Goal: Task Accomplishment & Management: Manage account settings

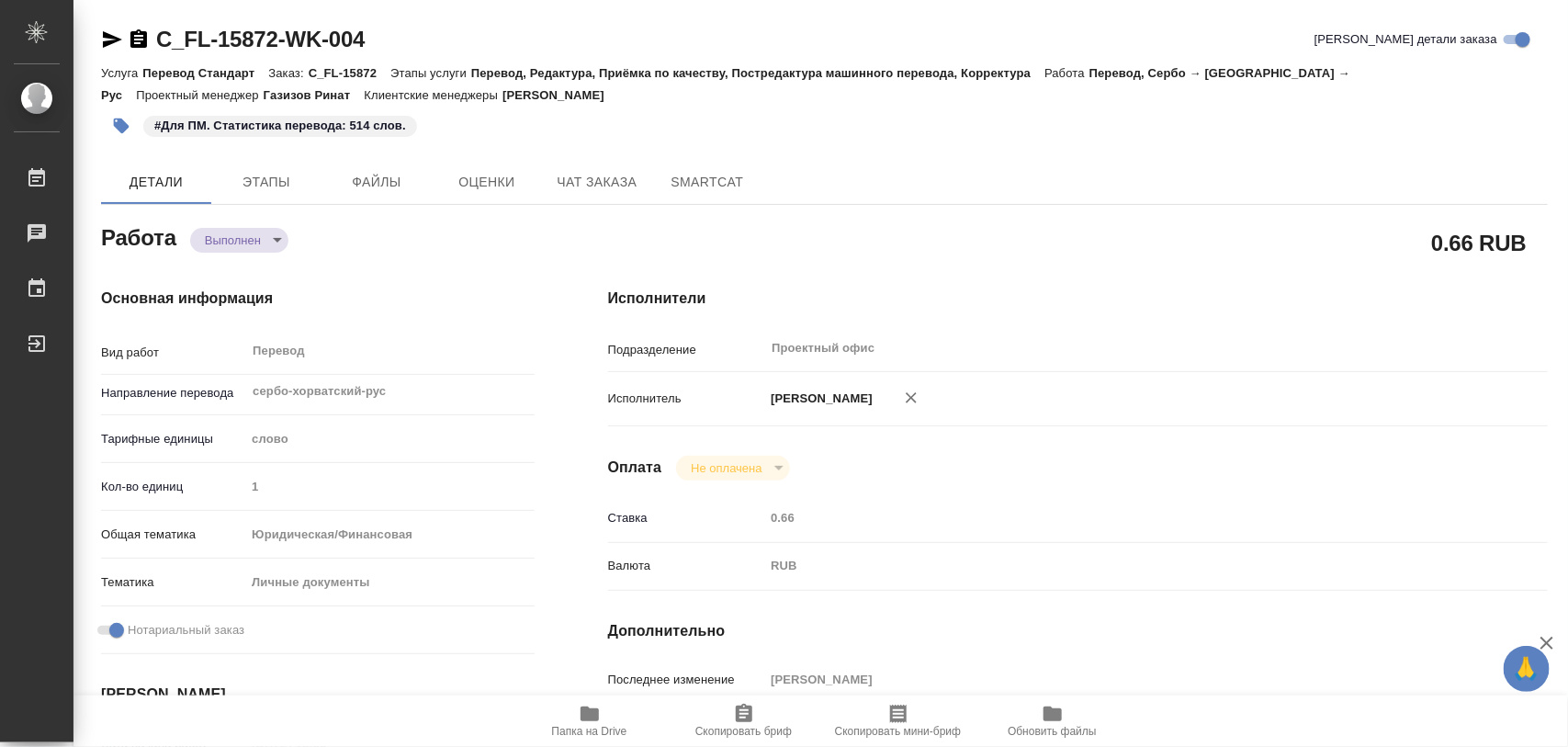
click at [258, 180] on span "Этапы" at bounding box center [267, 182] width 89 height 23
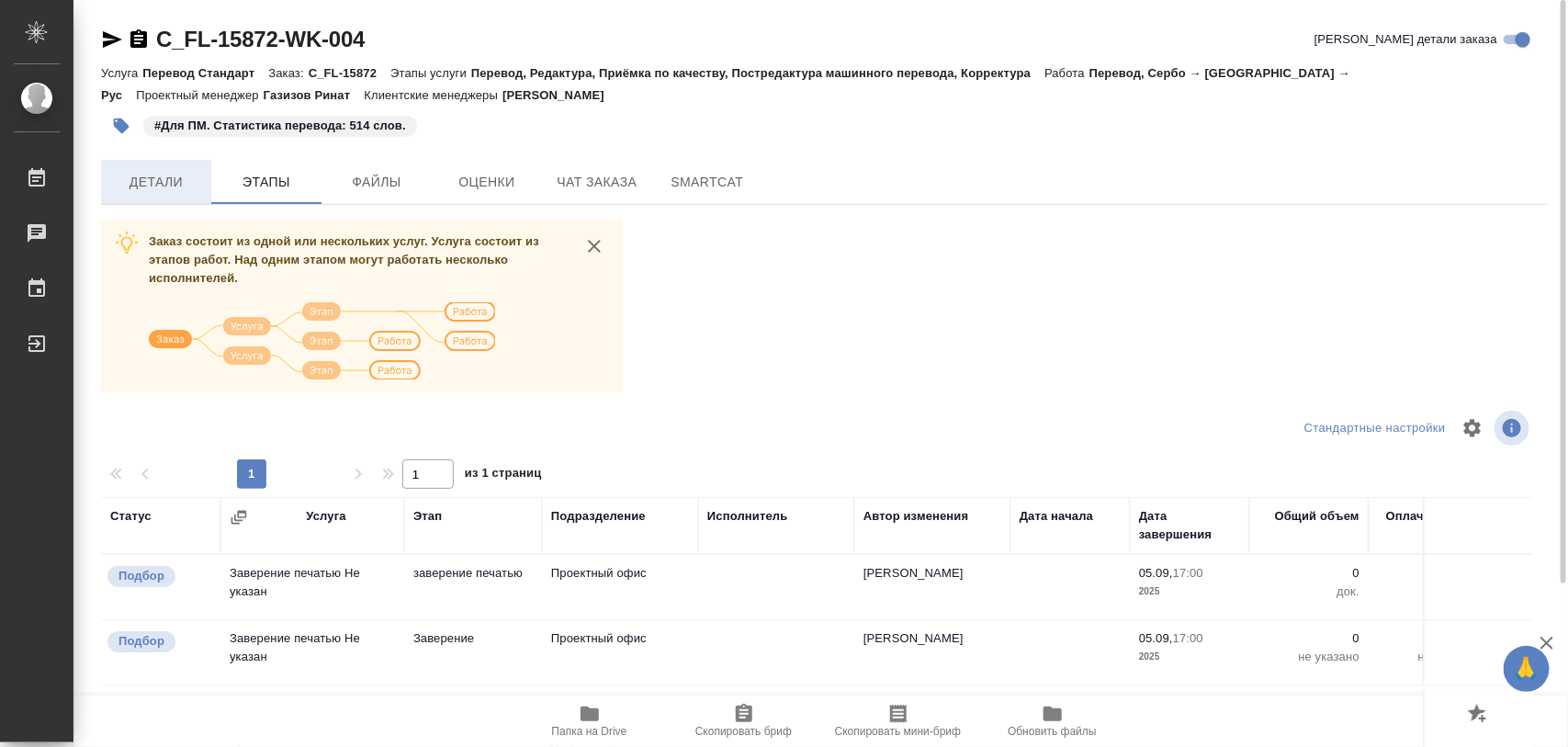
click at [170, 189] on span "Детали" at bounding box center [156, 182] width 89 height 23
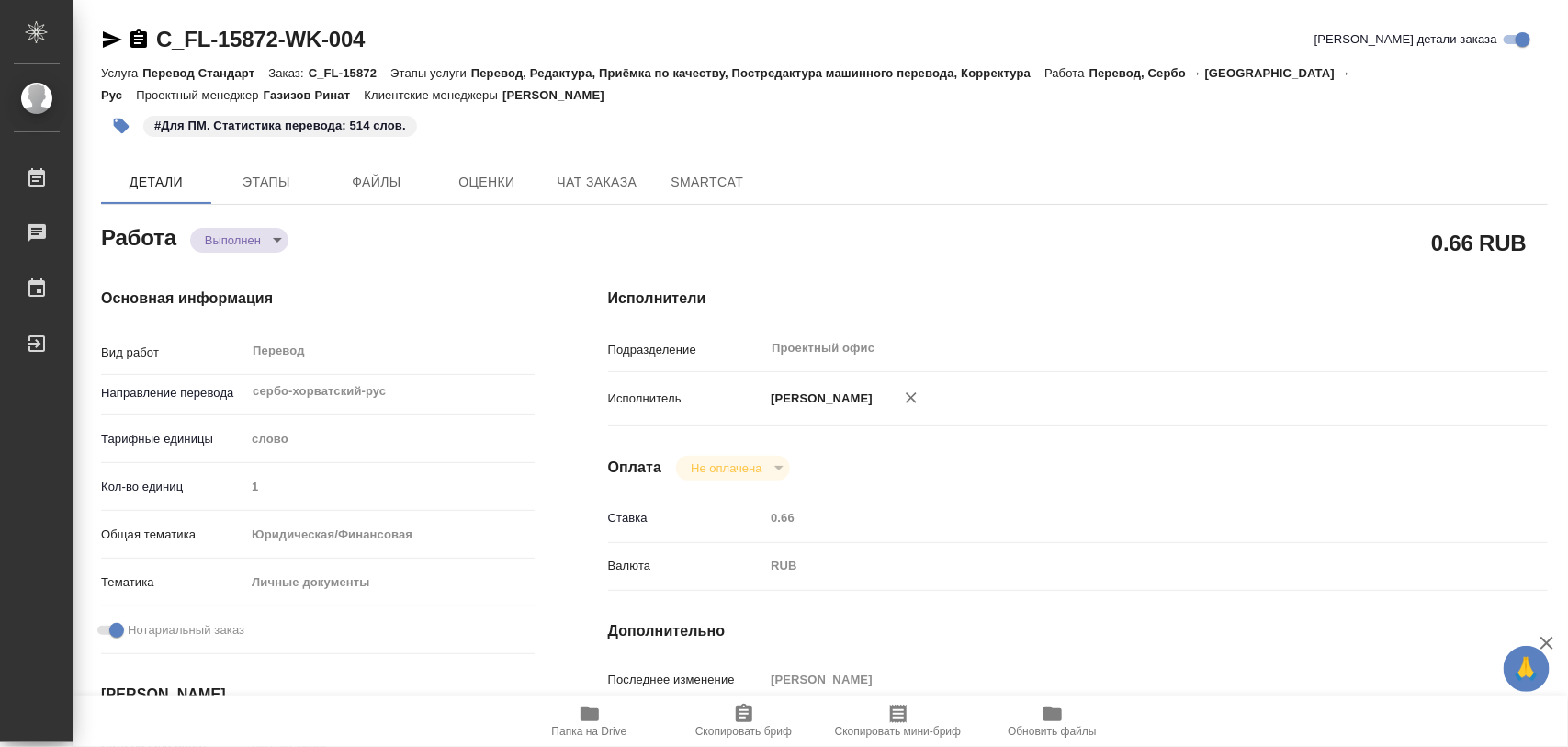
type textarea "x"
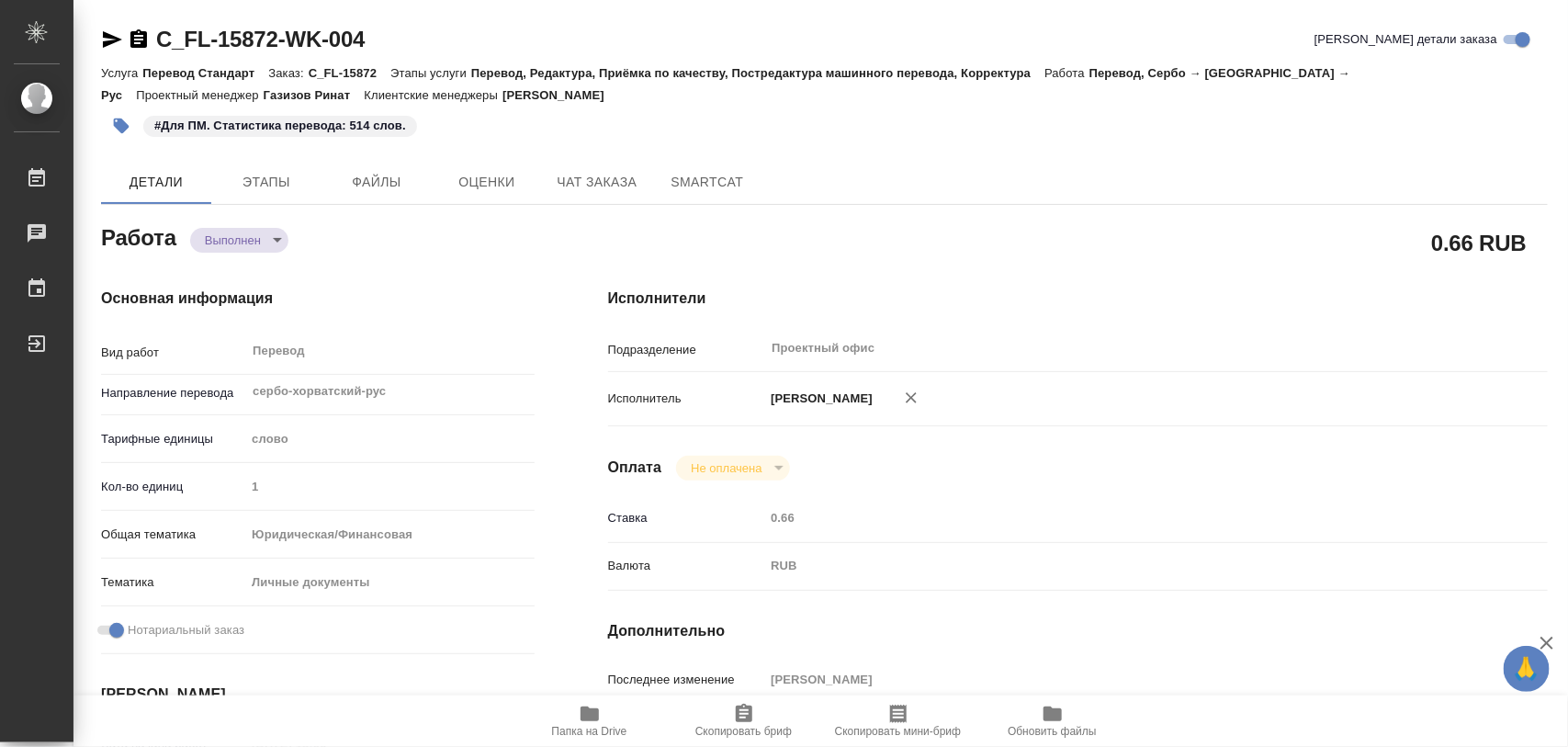
type textarea "x"
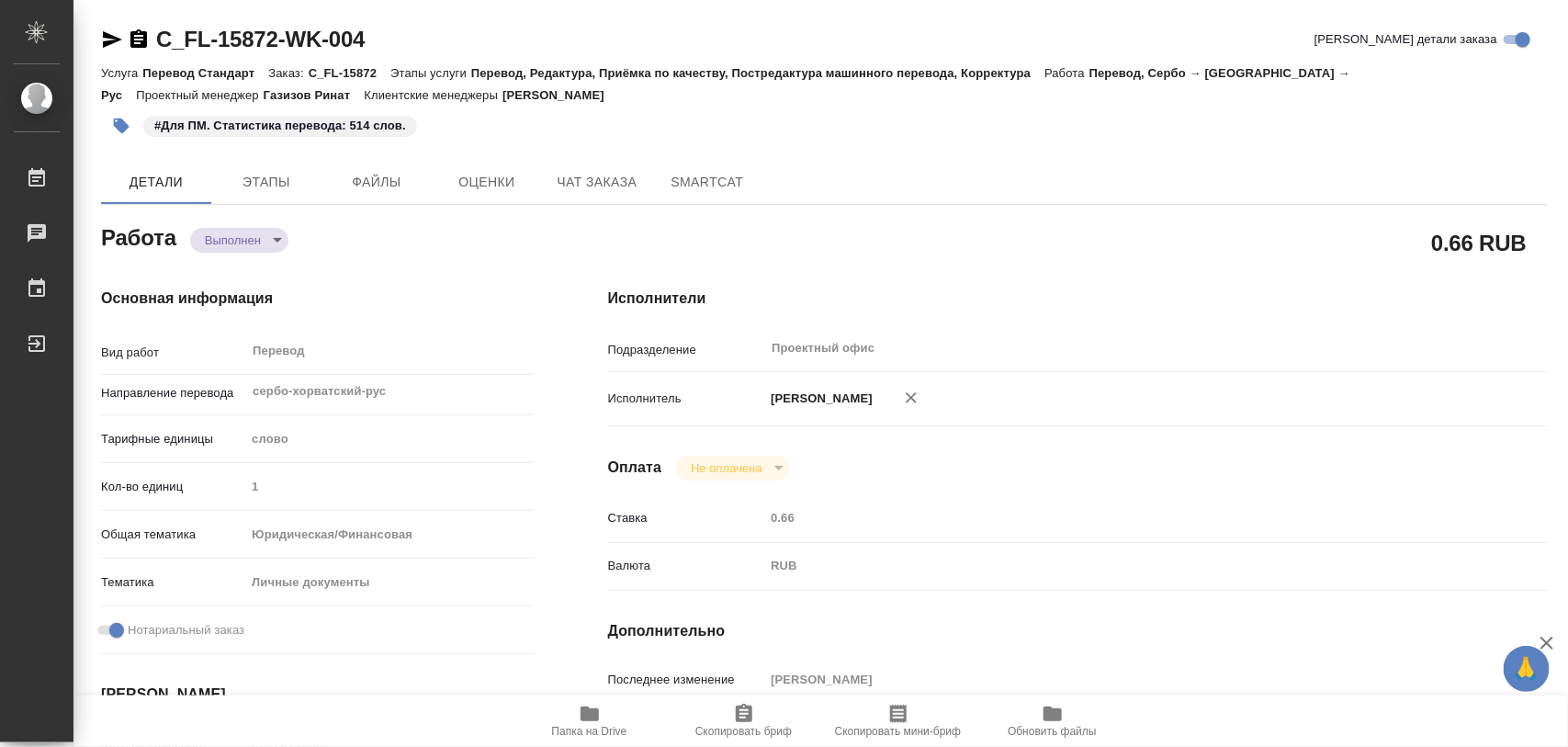
type textarea "x"
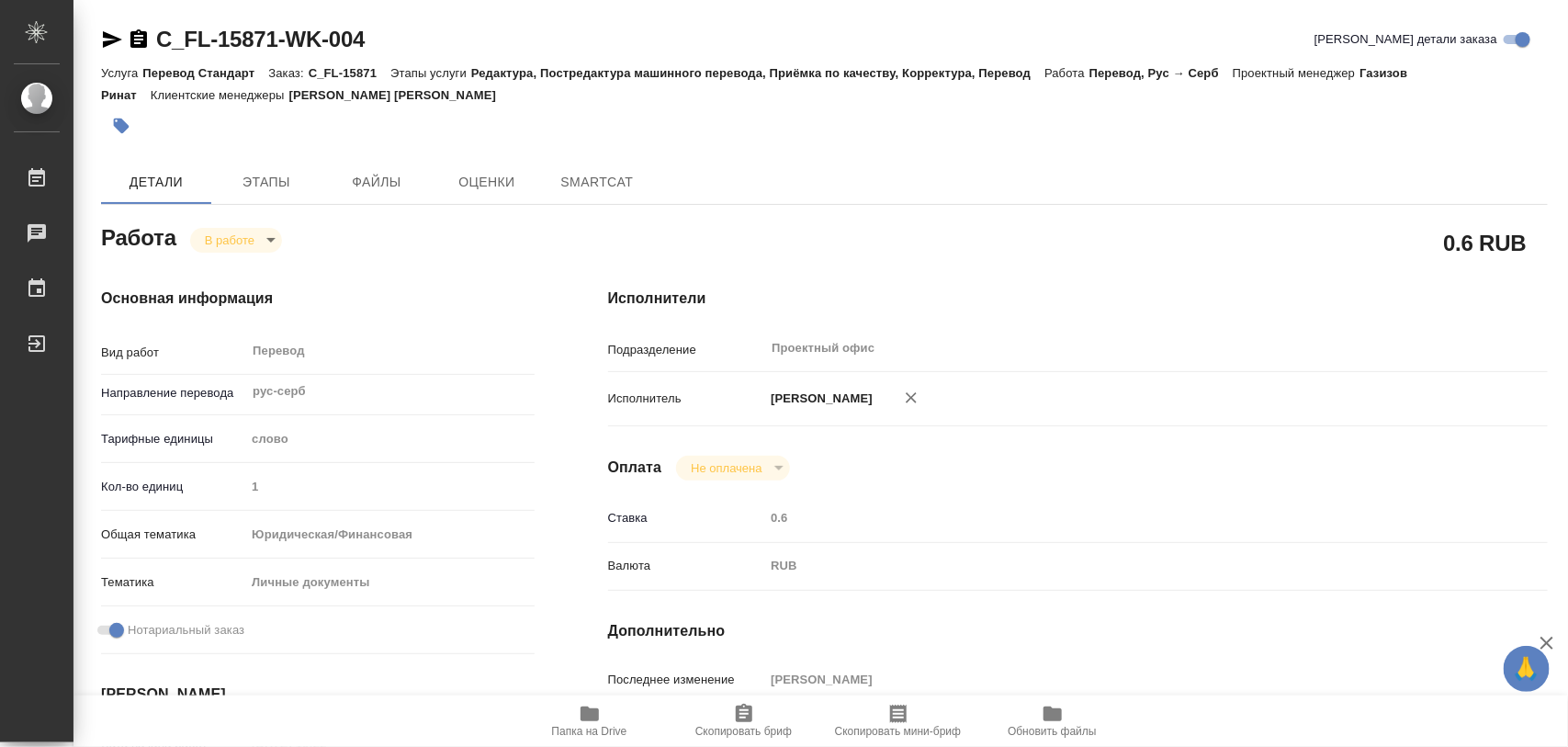
type textarea "x"
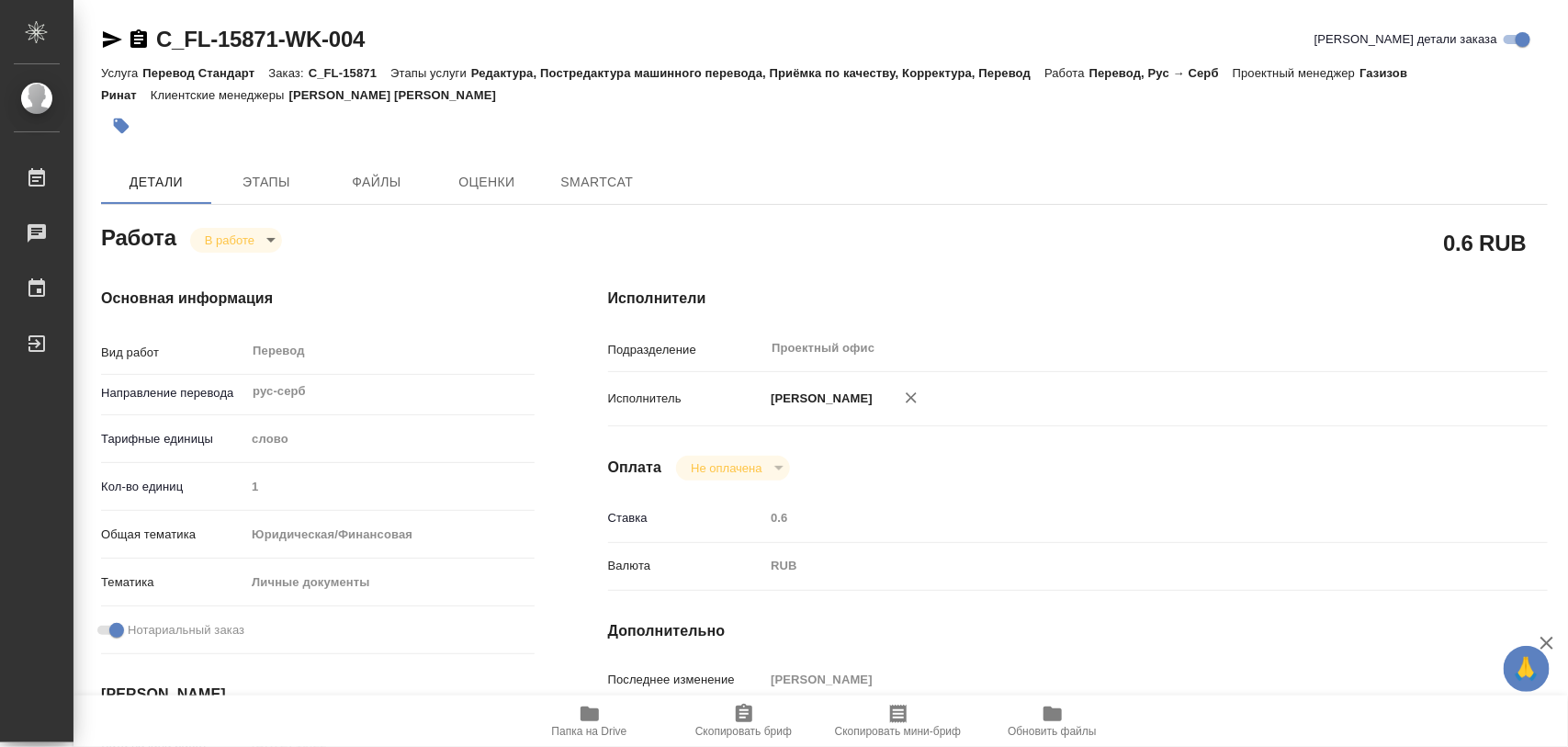
type textarea "x"
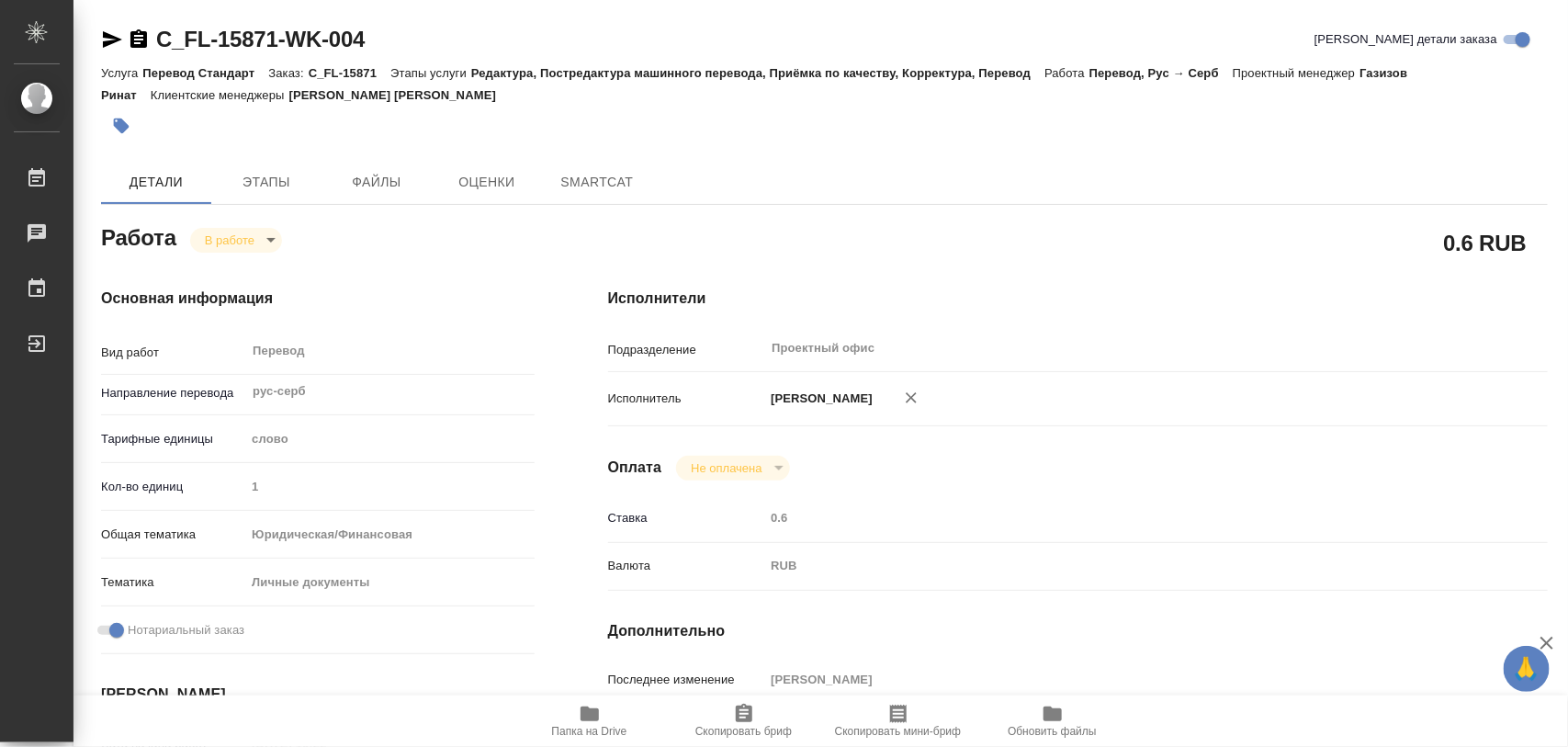
type textarea "x"
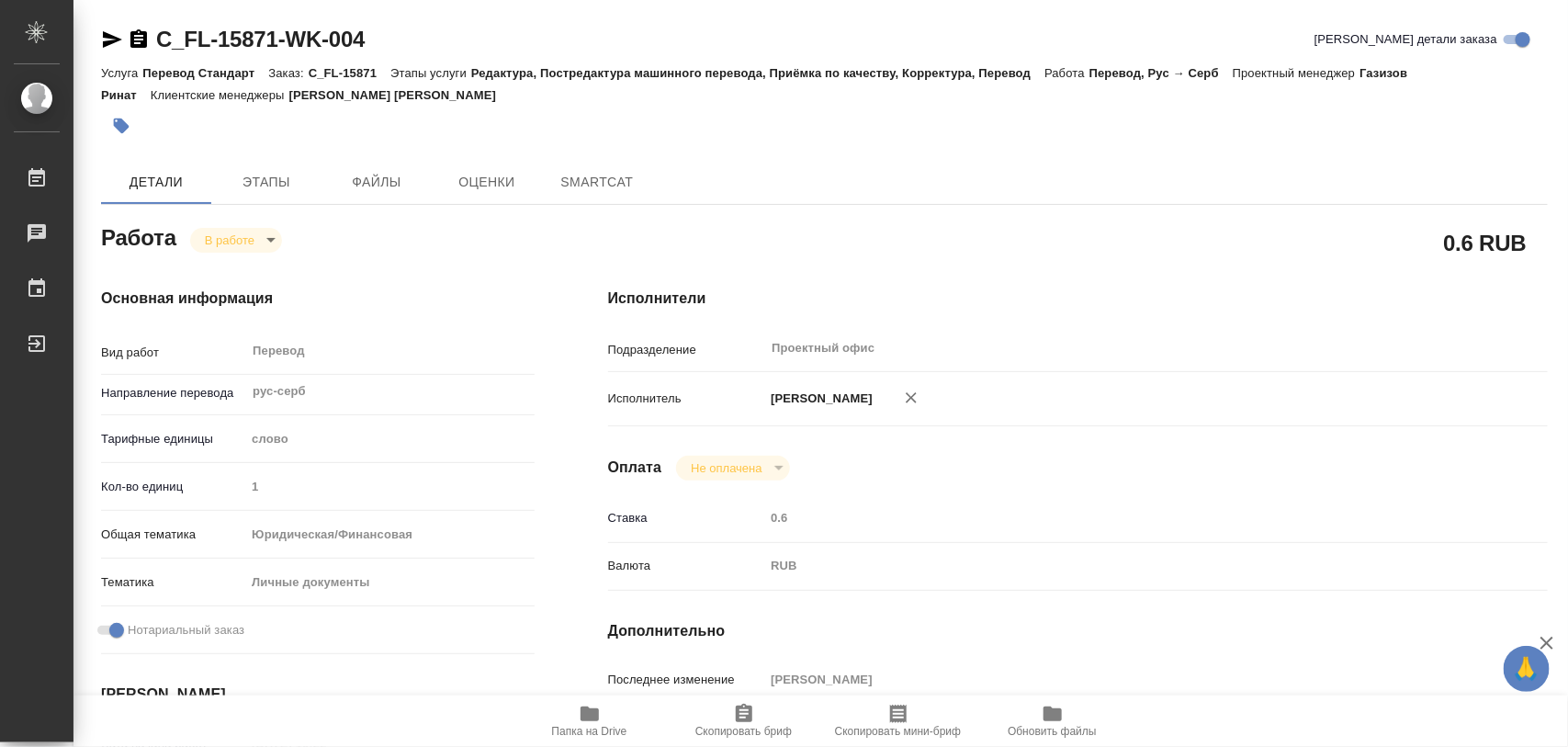
type textarea "x"
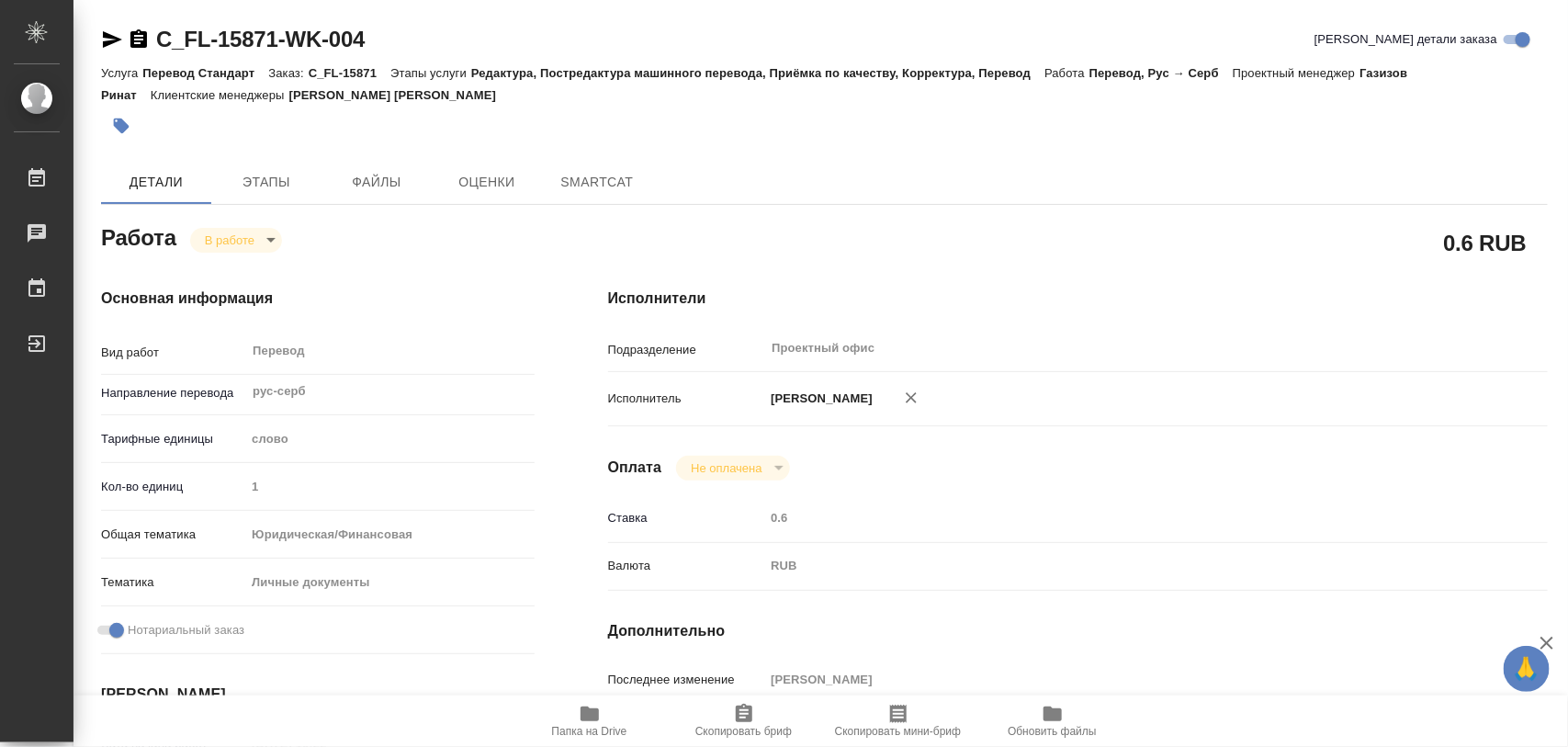
type textarea "x"
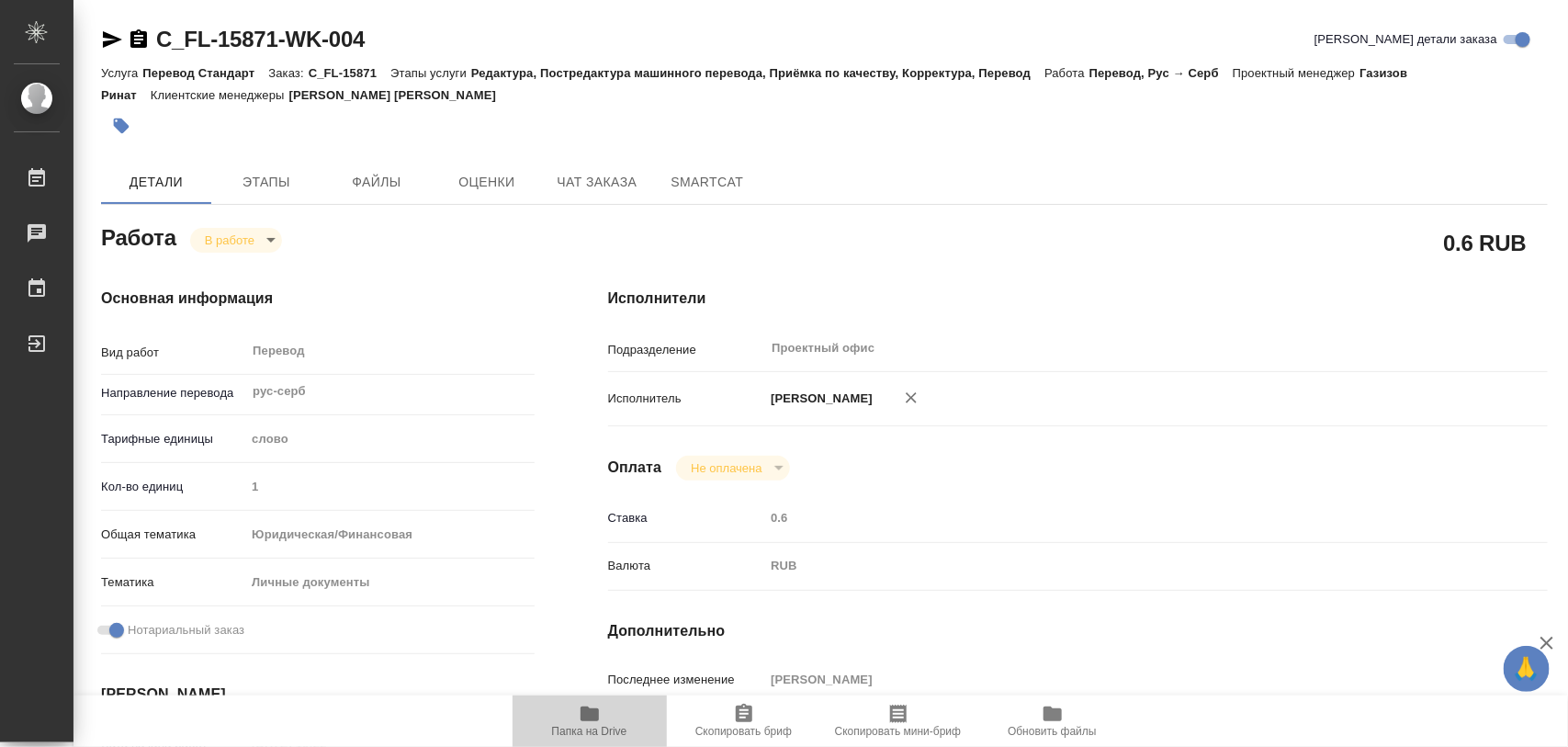
click at [588, 715] on icon "button" at bounding box center [589, 714] width 19 height 15
type textarea "x"
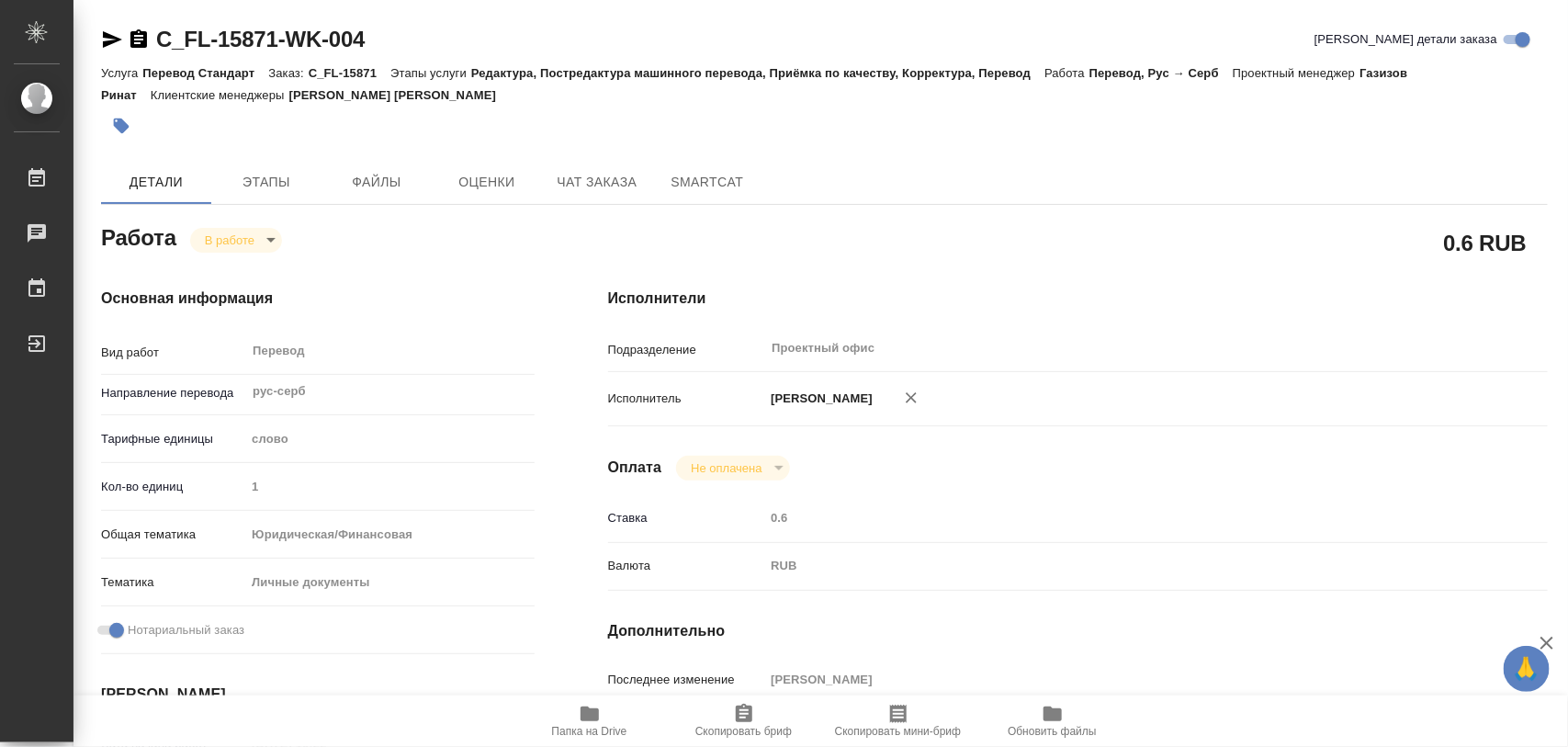
type textarea "x"
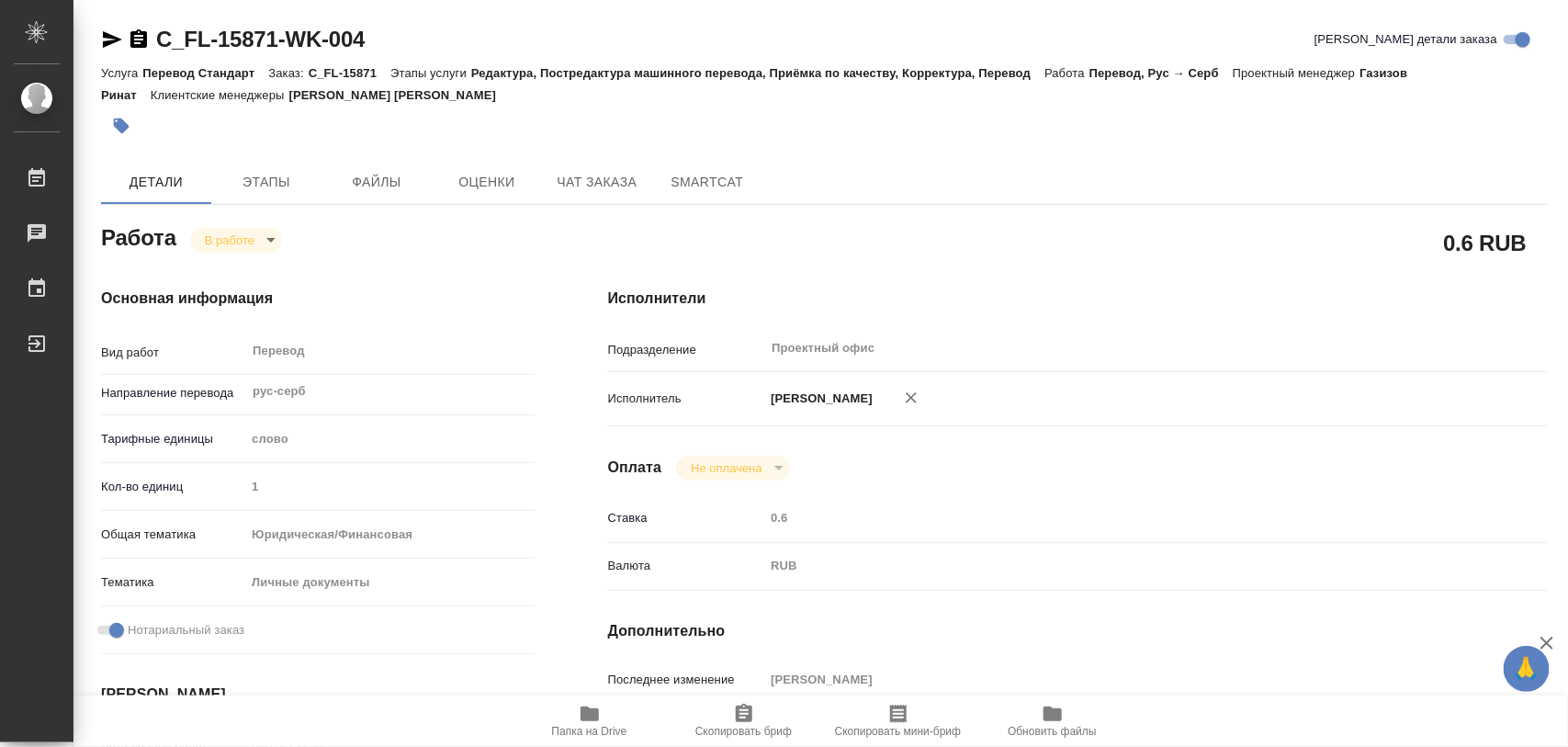
type textarea "x"
click at [282, 195] on button "Этапы" at bounding box center [267, 182] width 110 height 44
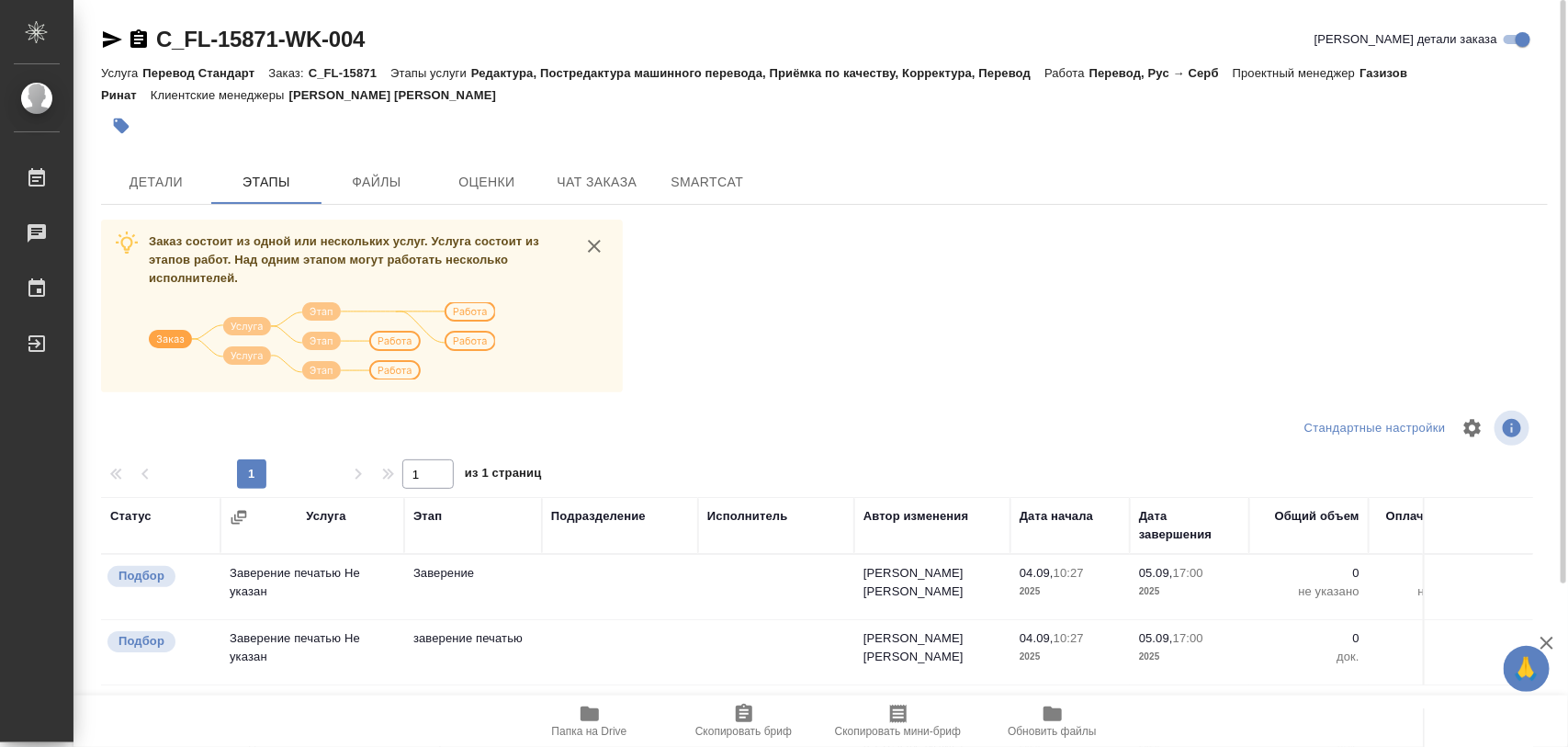
drag, startPoint x: 147, startPoint y: 182, endPoint x: 195, endPoint y: 244, distance: 78.4
click at [149, 188] on span "Детали" at bounding box center [156, 182] width 89 height 23
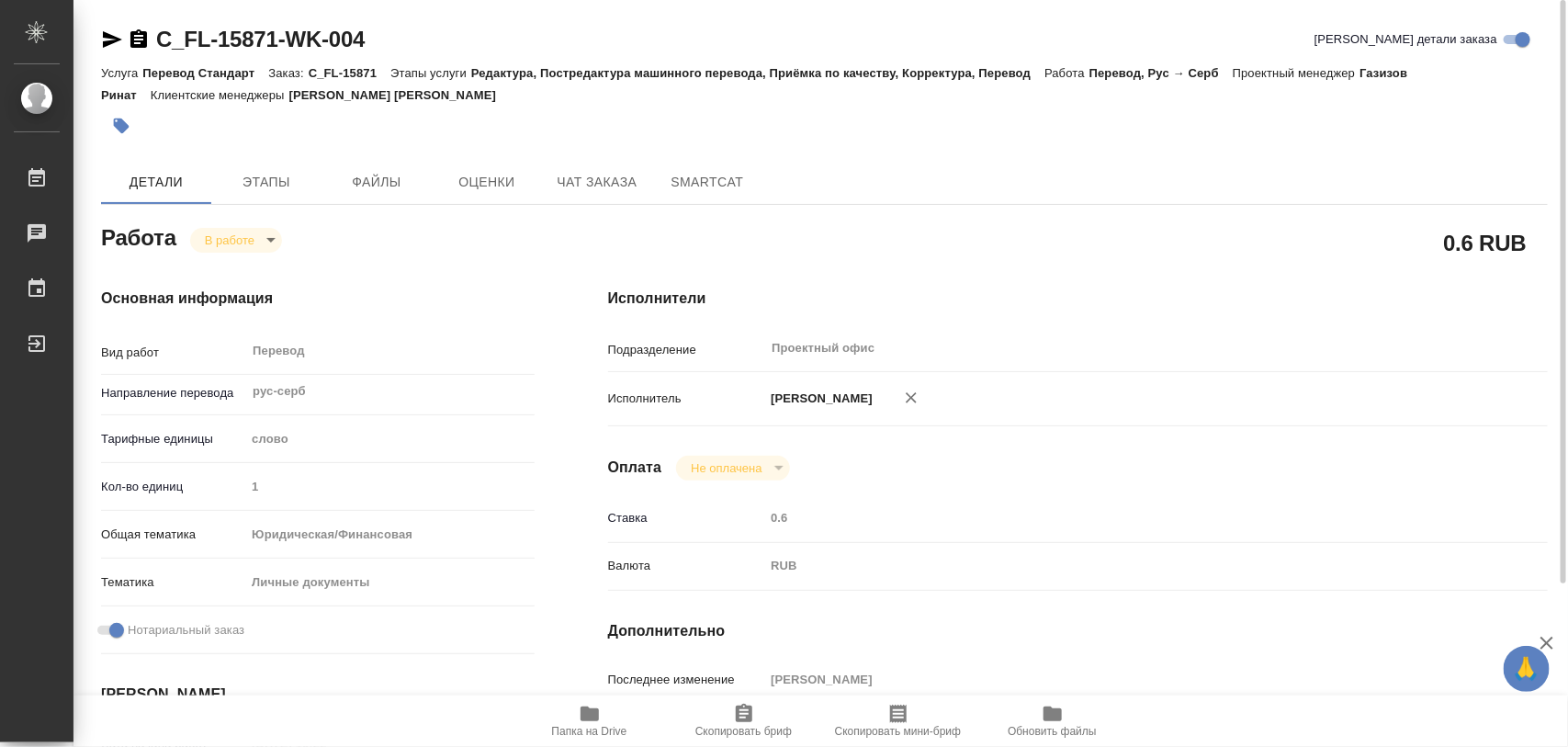
type textarea "x"
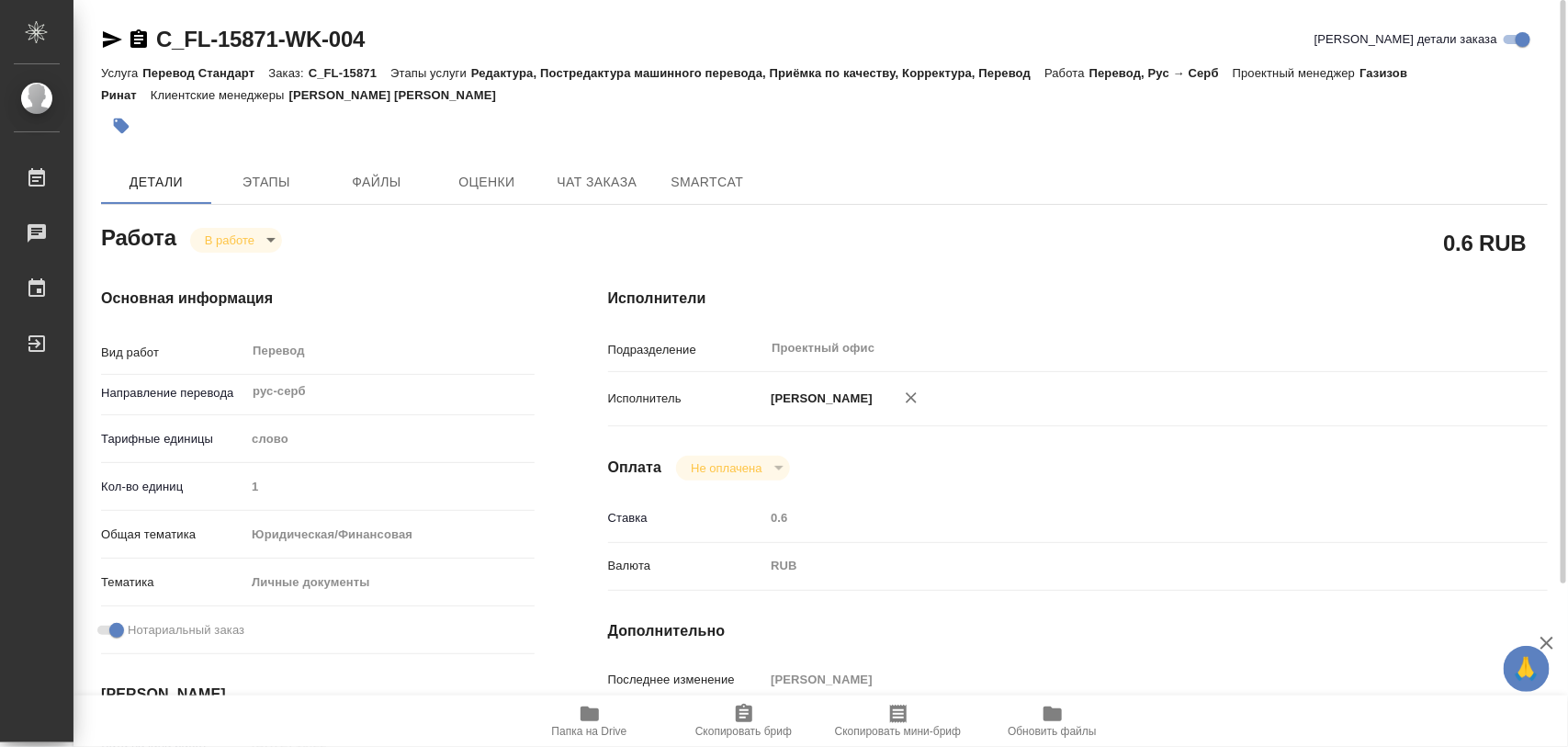
type textarea "x"
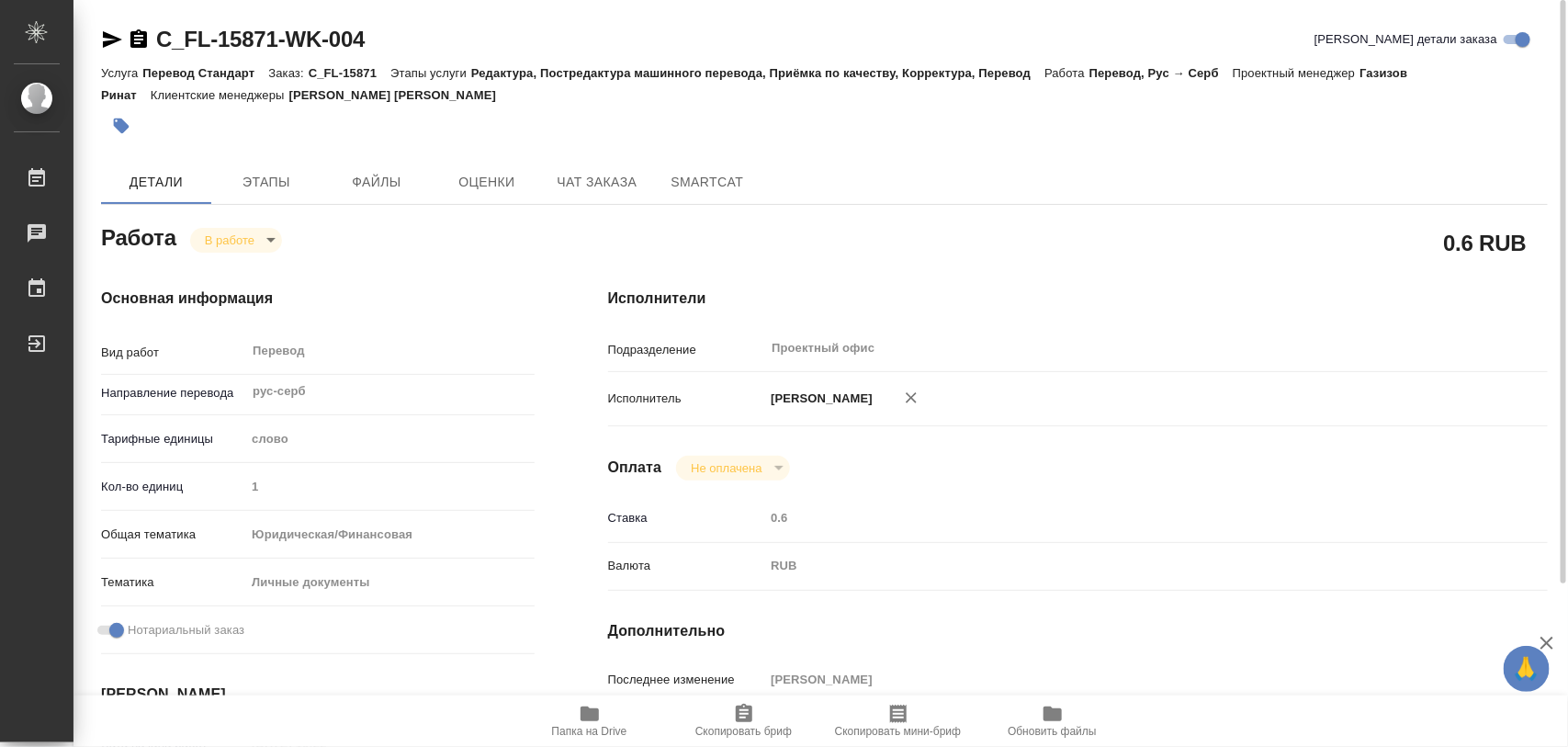
type textarea "x"
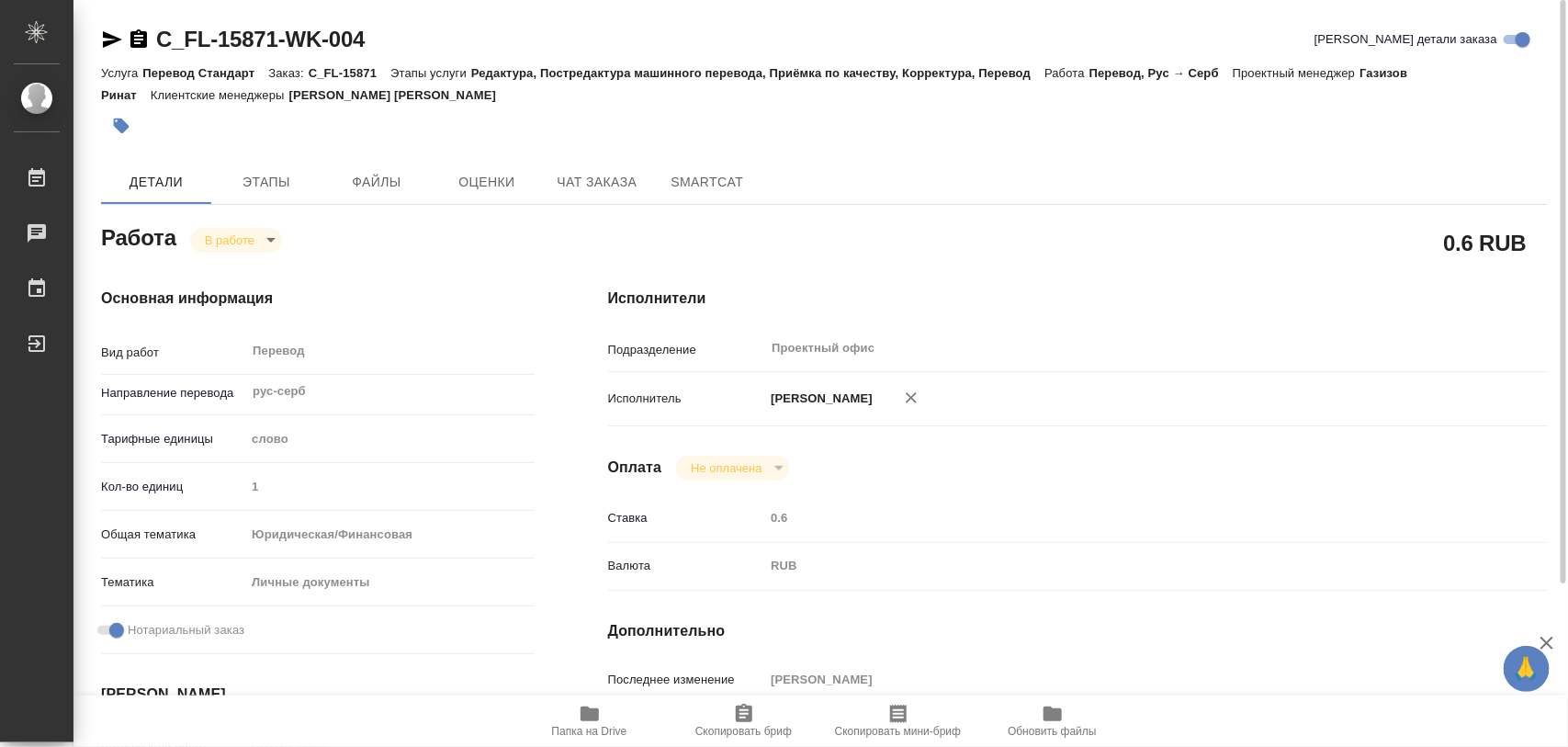
click at [120, 119] on icon "button" at bounding box center [122, 126] width 16 height 16
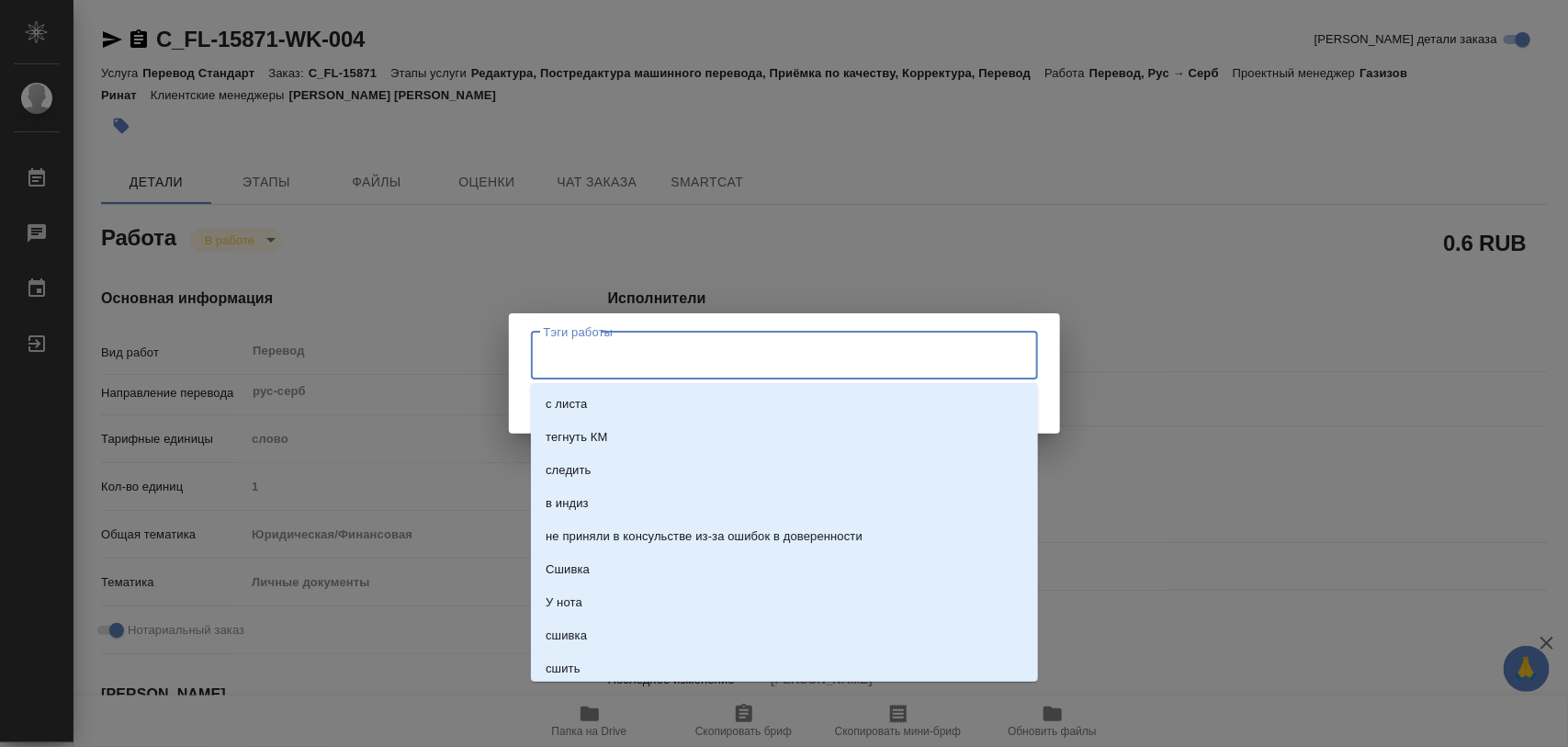
drag, startPoint x: 625, startPoint y: 349, endPoint x: 556, endPoint y: 356, distance: 69.4
click at [622, 349] on input "Тэги работы" at bounding box center [766, 356] width 455 height 31
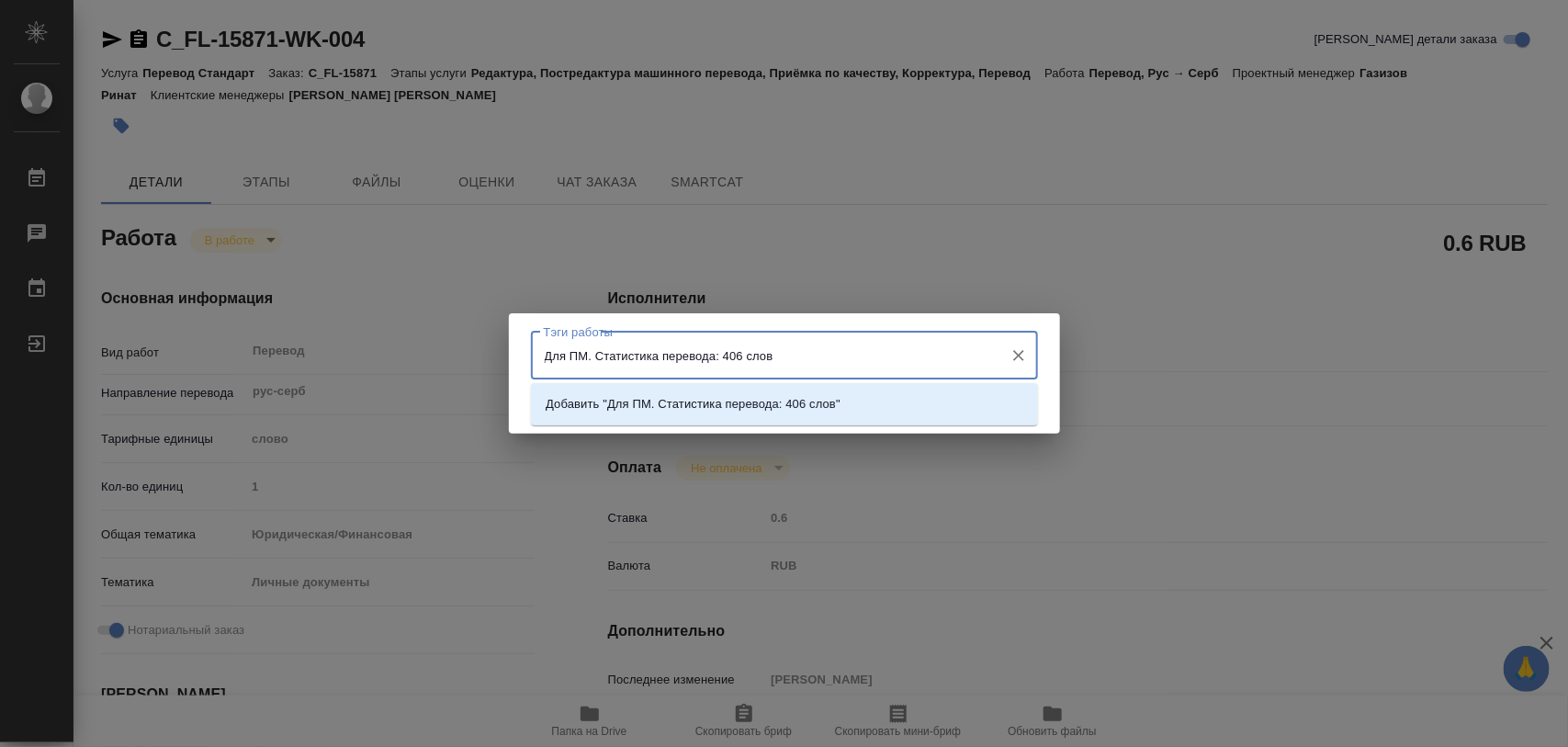
type input "Для ПМ. Статистика перевода: 406 слов."
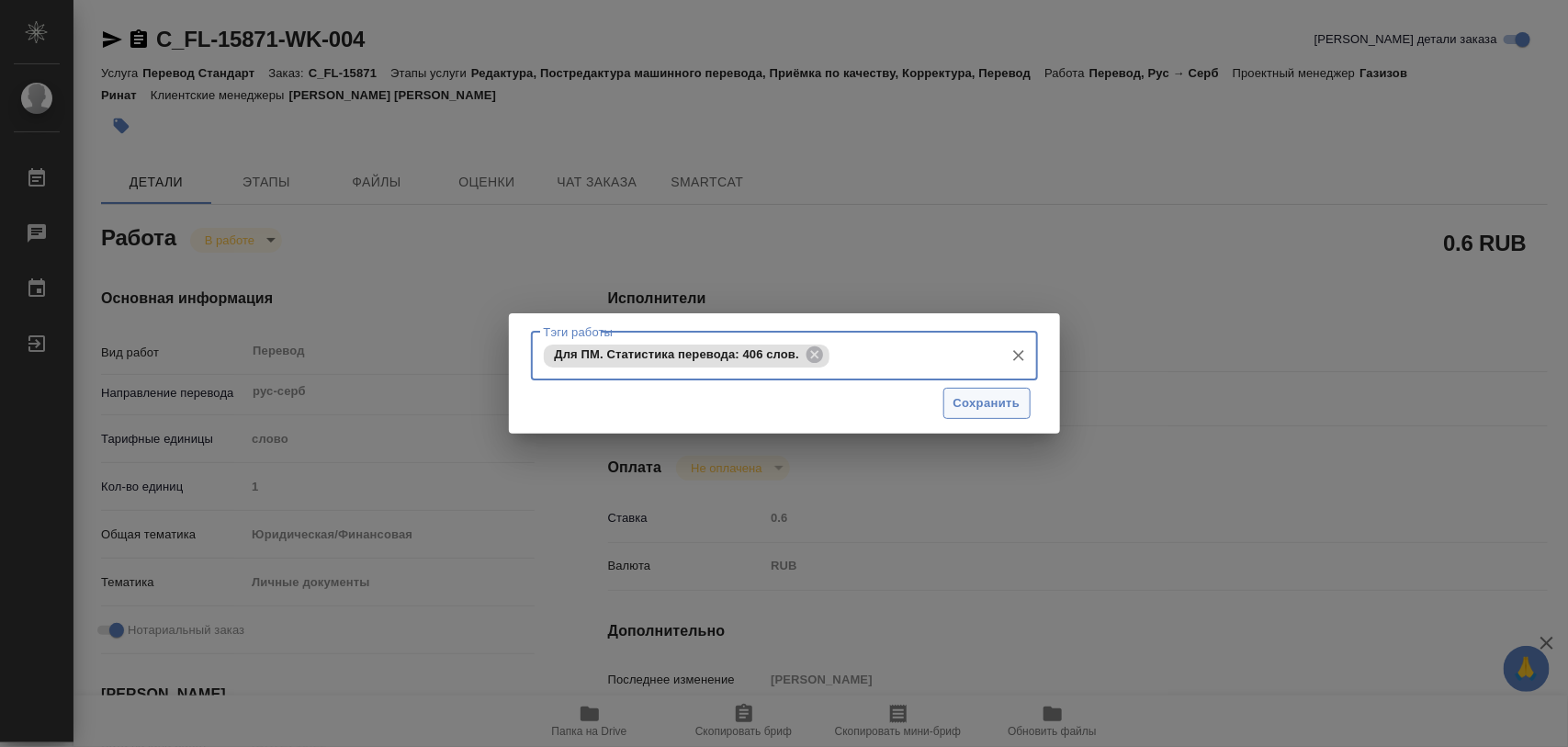
click at [1010, 407] on span "Сохранить" at bounding box center [987, 404] width 67 height 21
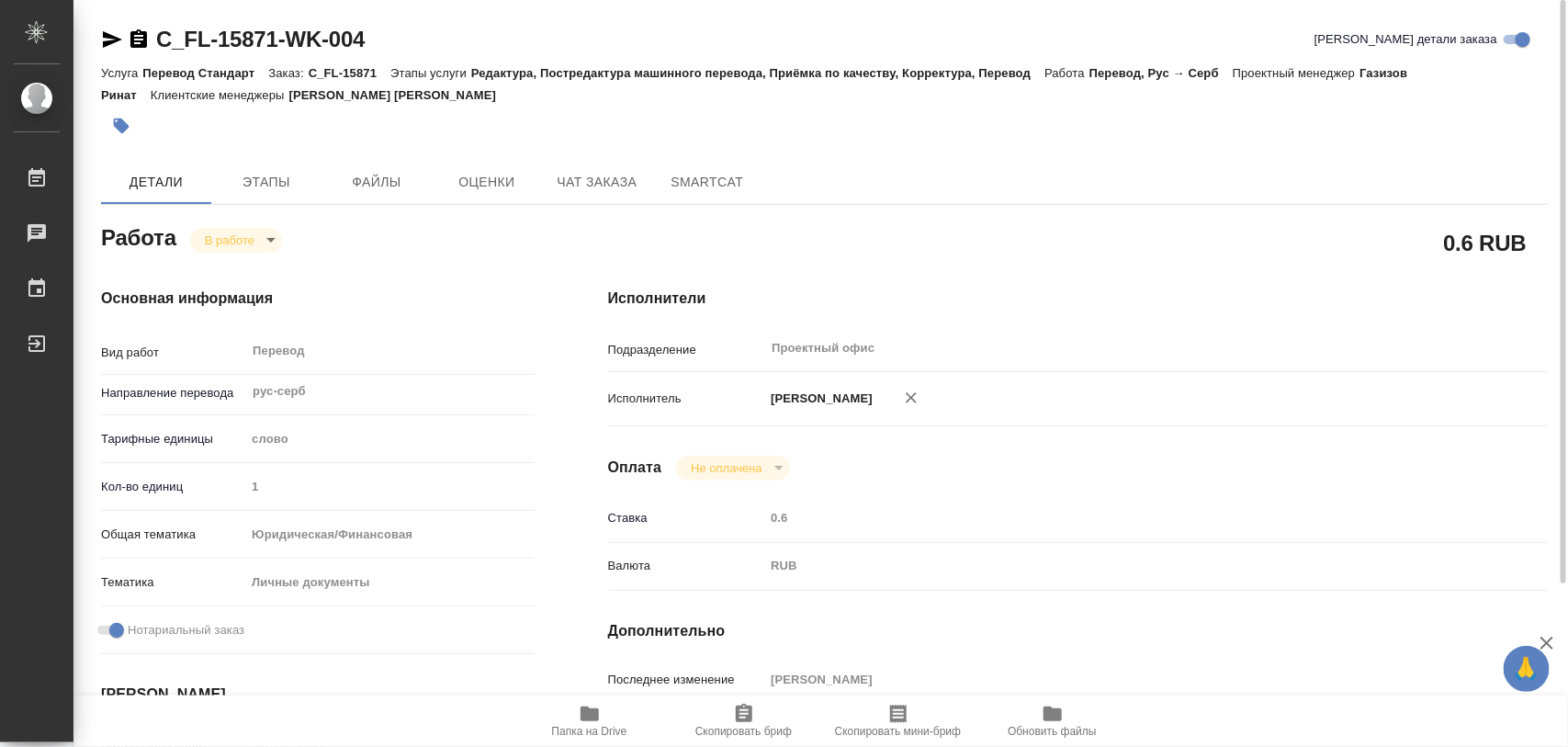
type input "inProgress"
type textarea "Перевод"
type textarea "x"
type input "рус-серб"
type input "5a8b1489cc6b4906c91bfd90"
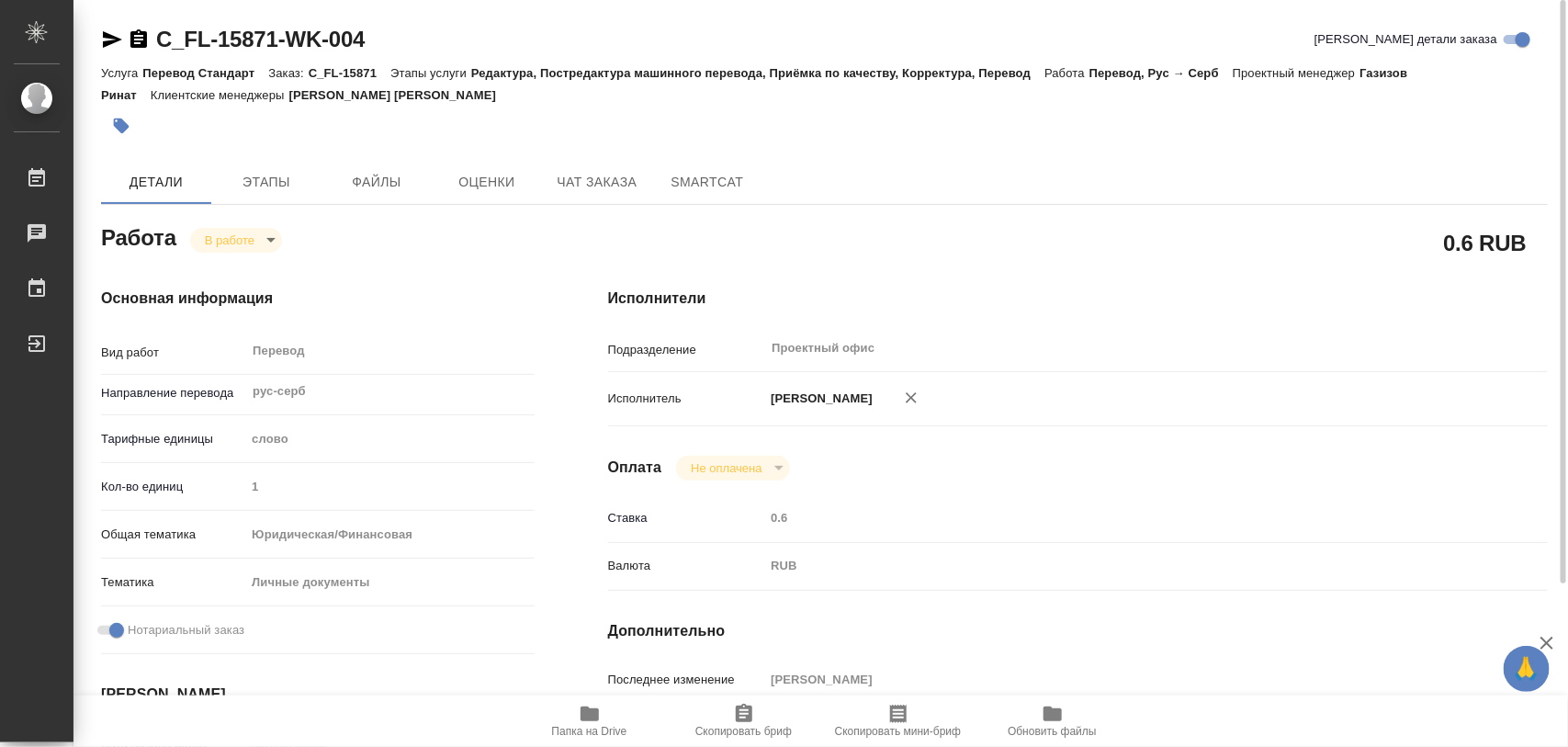
type input "1"
type input "yr-fn"
type input "5a8b8b956a9677013d343cfe"
checkbox input "true"
type input "04.09.2025 10:22"
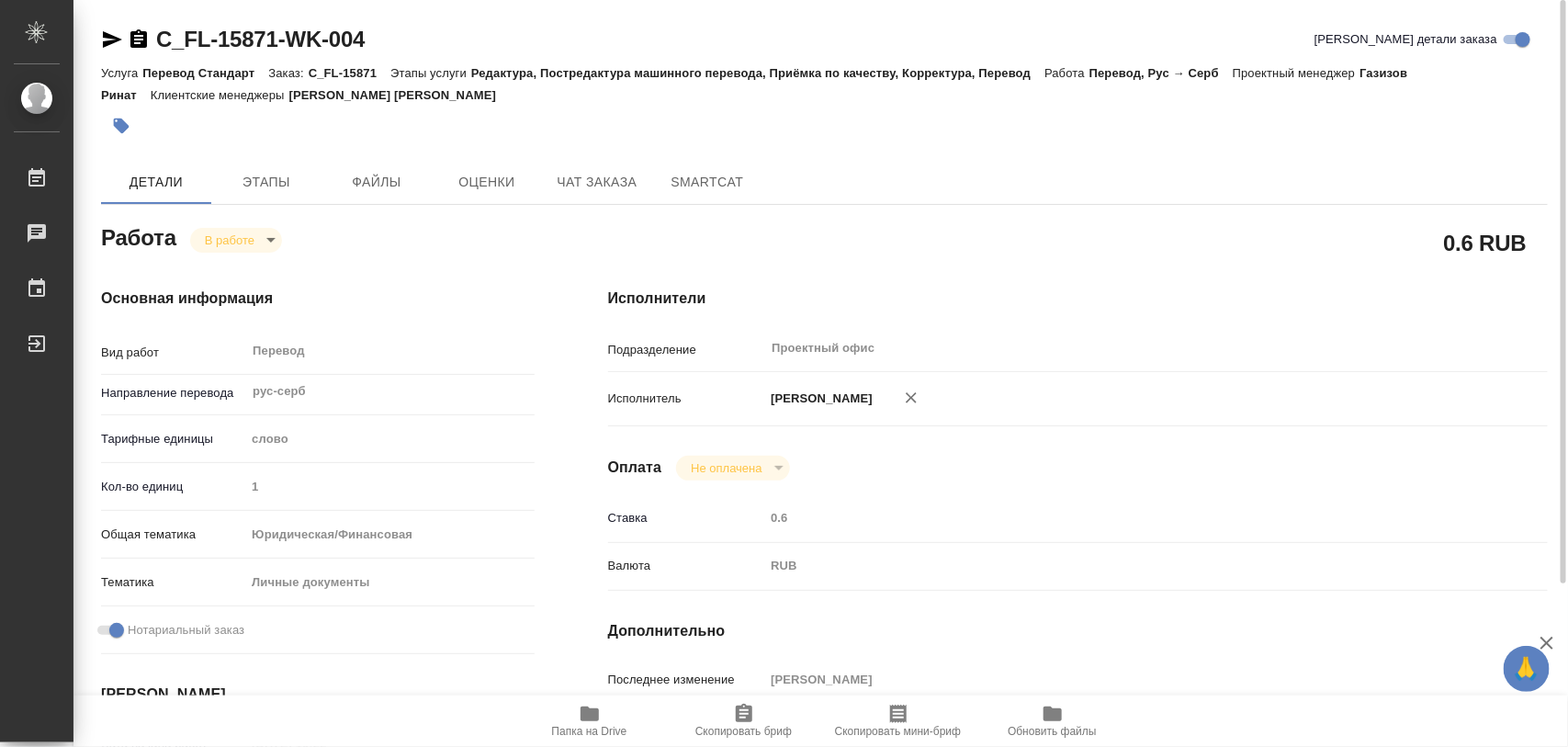
type input "04.09.2025 13:25"
type input "05.09.2025 16:00"
type input "05.09.2025 17:00"
type input "Проектный офис"
type input "notPayed"
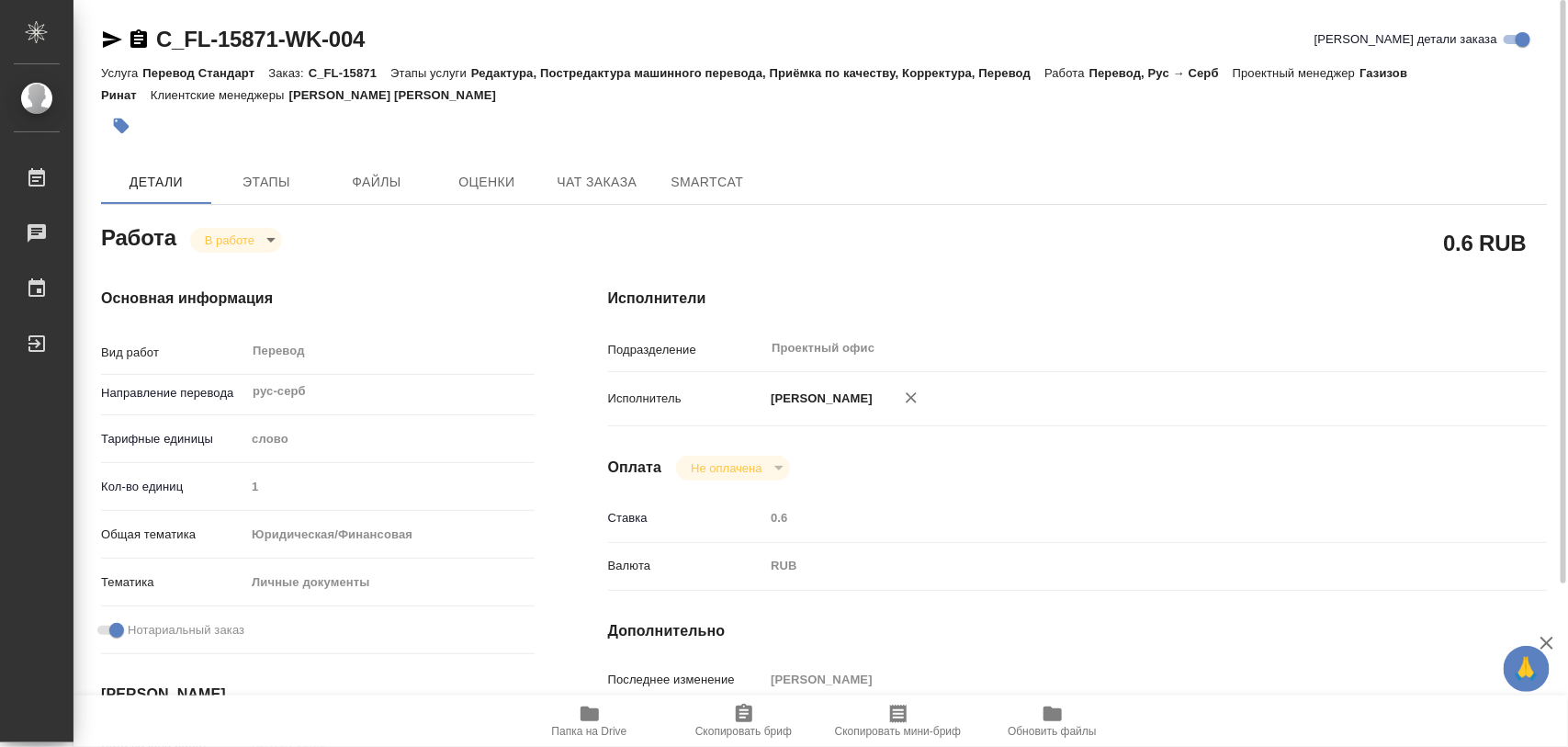
type input "0.6"
type input "RUB"
type input "[PERSON_NAME]"
type textarea "x"
type textarea "/Clients/FL_C/Orders/C_FL-15871/Translated/C_FL-15871-WK-004"
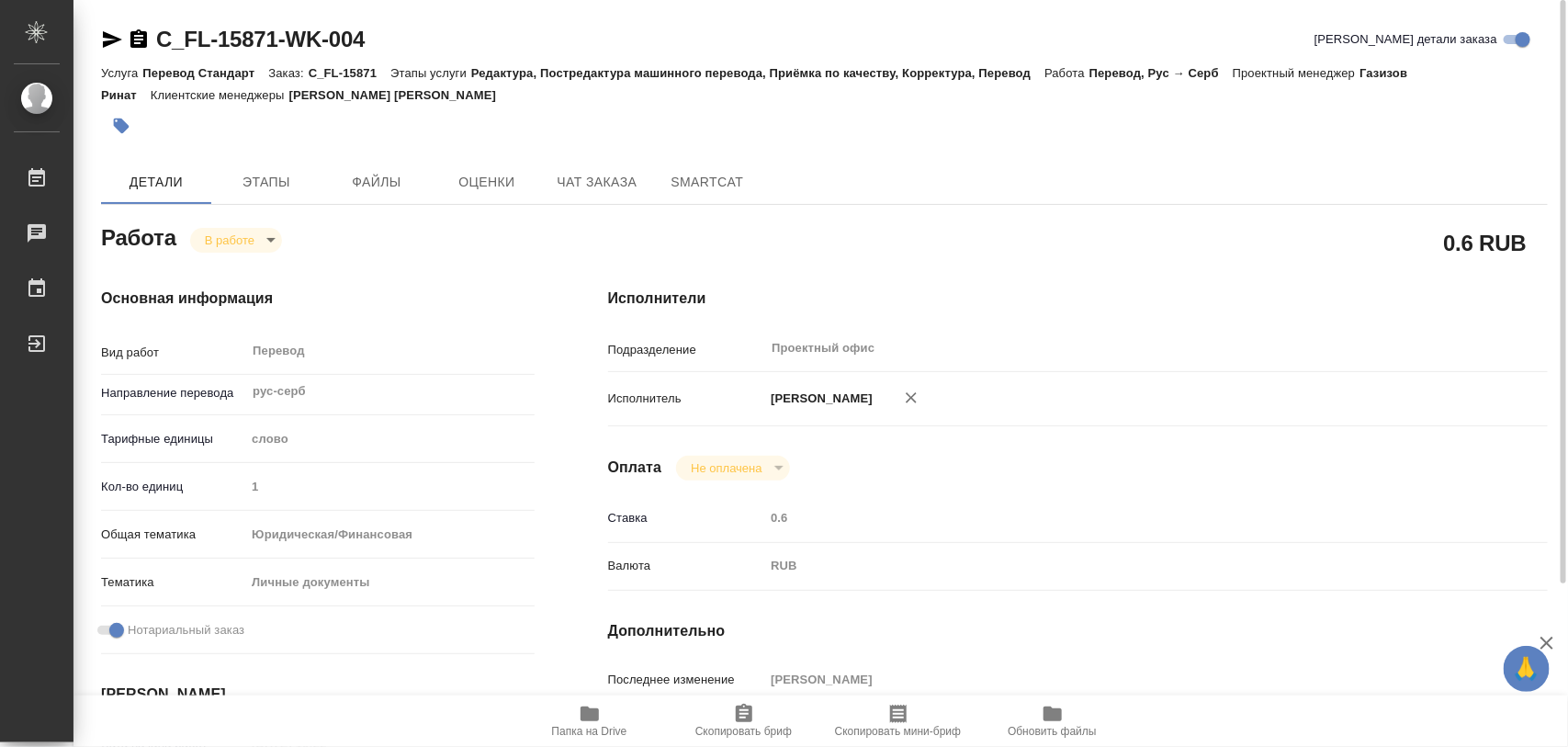
type textarea "x"
type input "C_FL-15871"
type input "Перевод Стандарт"
type input "Редактура, Постредактура машинного перевода, Приёмка по качеству, Корректура, П…"
type input "[PERSON_NAME]"
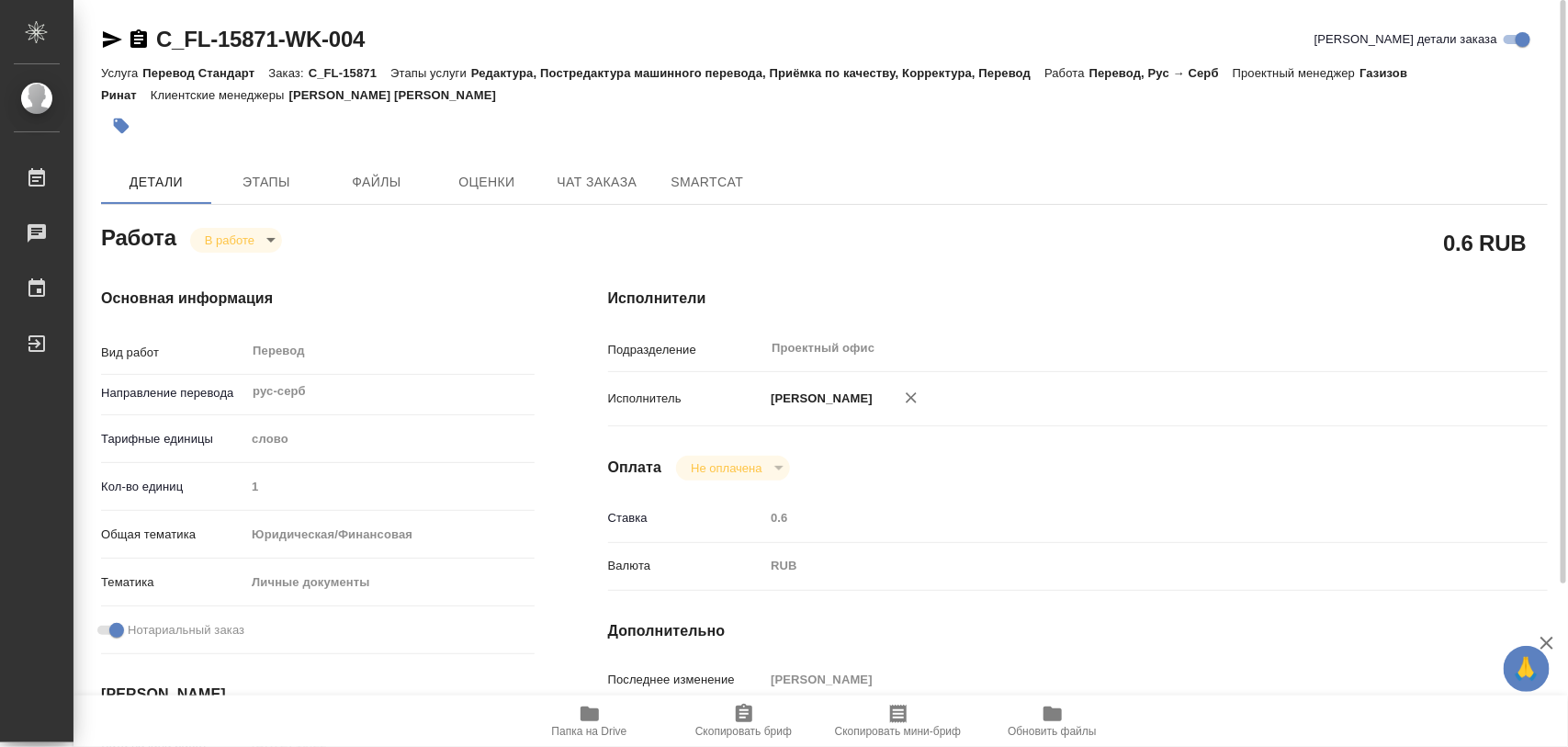
type input "[PERSON_NAME]"
type input "/Clients/FL_C/Orders/C_FL-15871"
type textarea "x"
type textarea "Сербский (кириллица)"
type textarea "x"
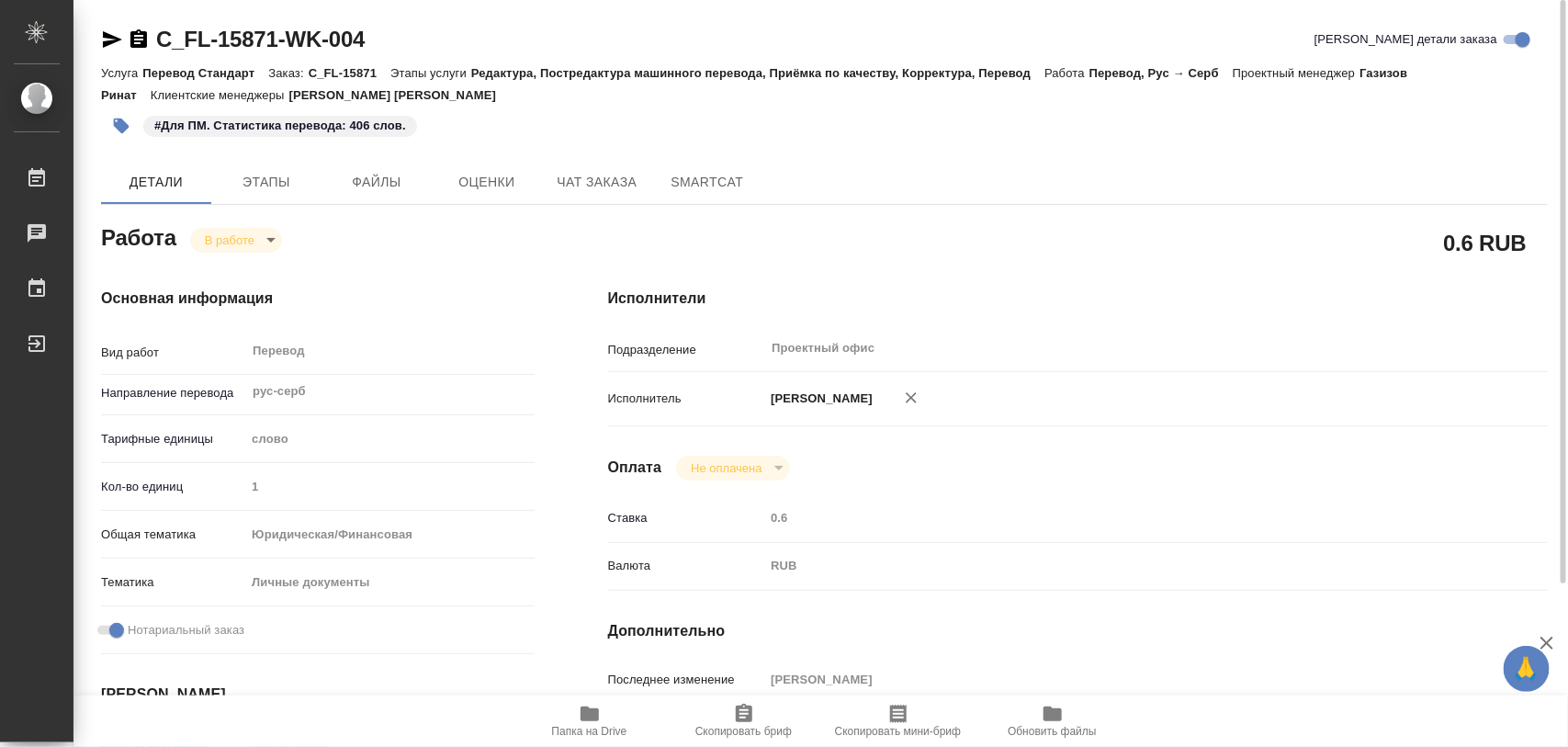
type textarea "x"
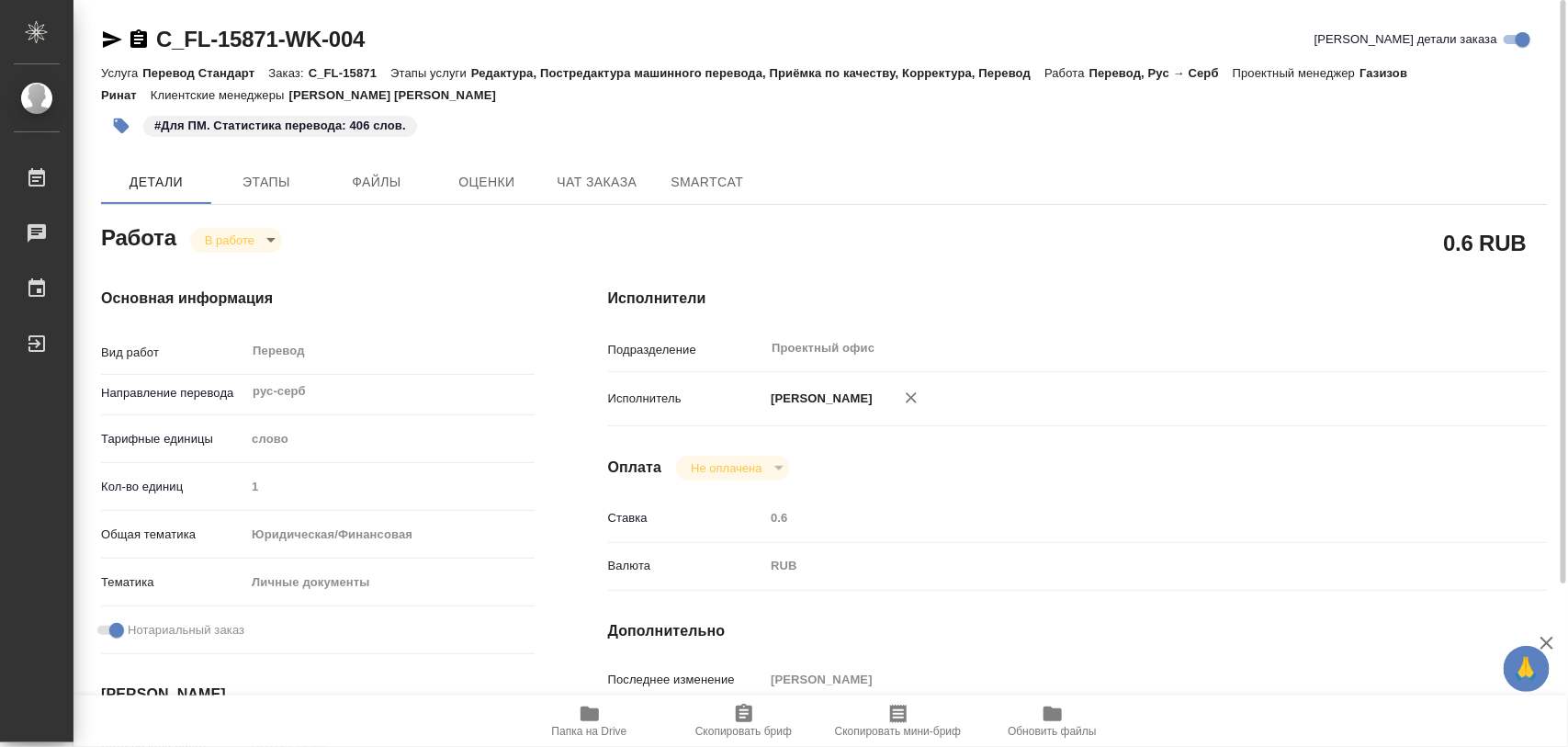
type textarea "x"
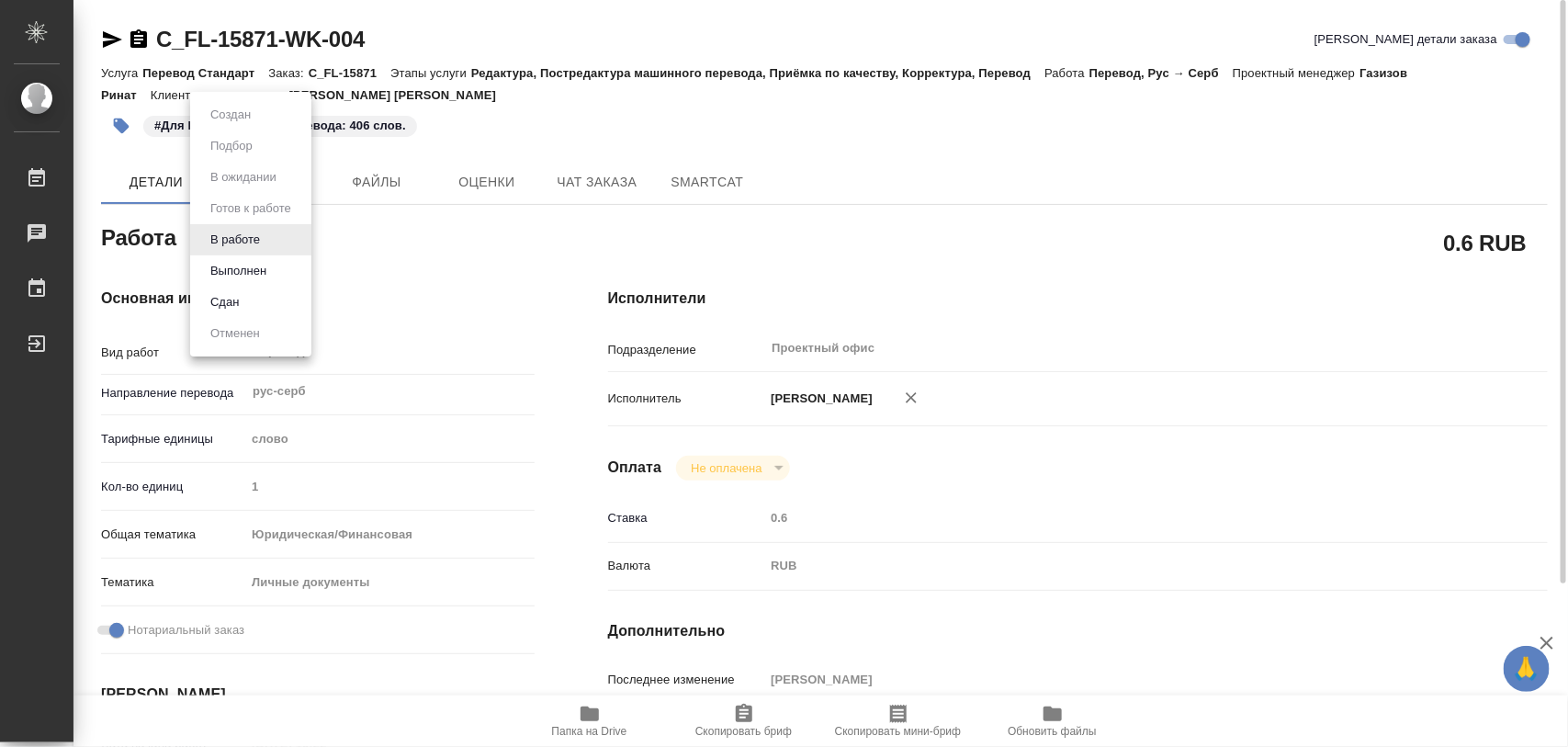
click at [273, 244] on body "🙏 .cls-1 fill:#fff; AWATERA Iglakov Maksim Работы 0 Чаты График Выйти C_FL-1587…" at bounding box center [784, 373] width 1568 height 747
type textarea "x"
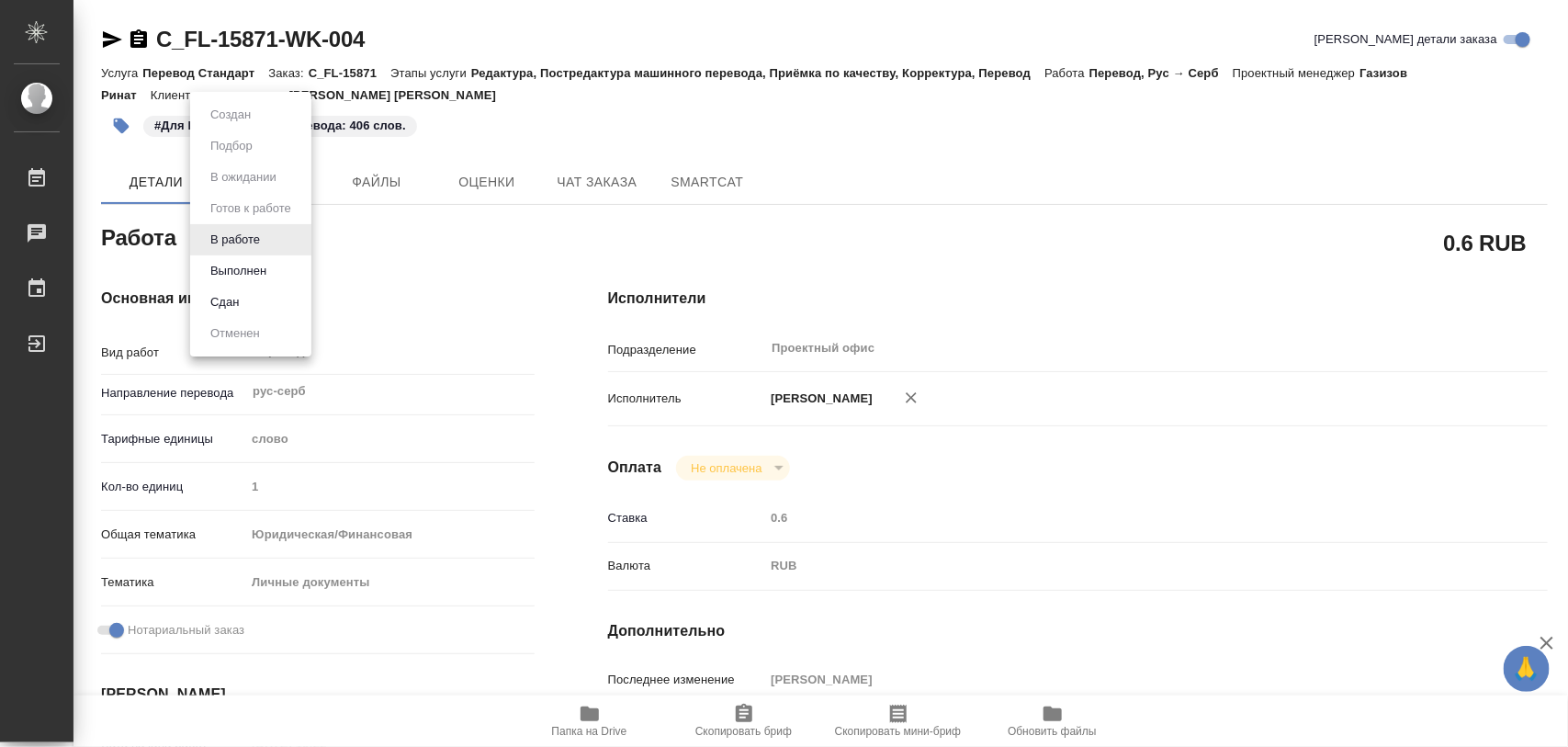
type textarea "x"
click at [263, 269] on button "Выполнен" at bounding box center [238, 271] width 67 height 21
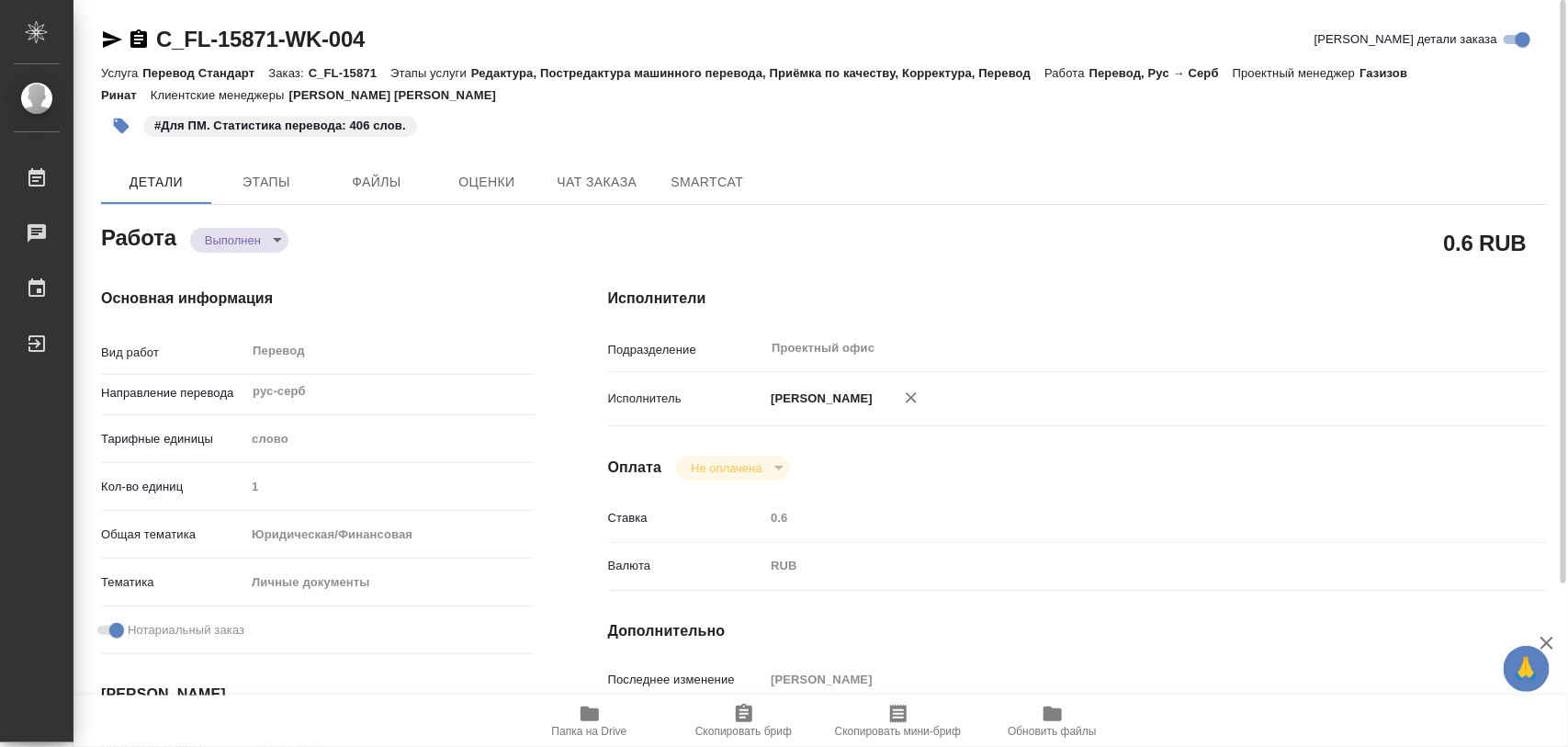
type textarea "x"
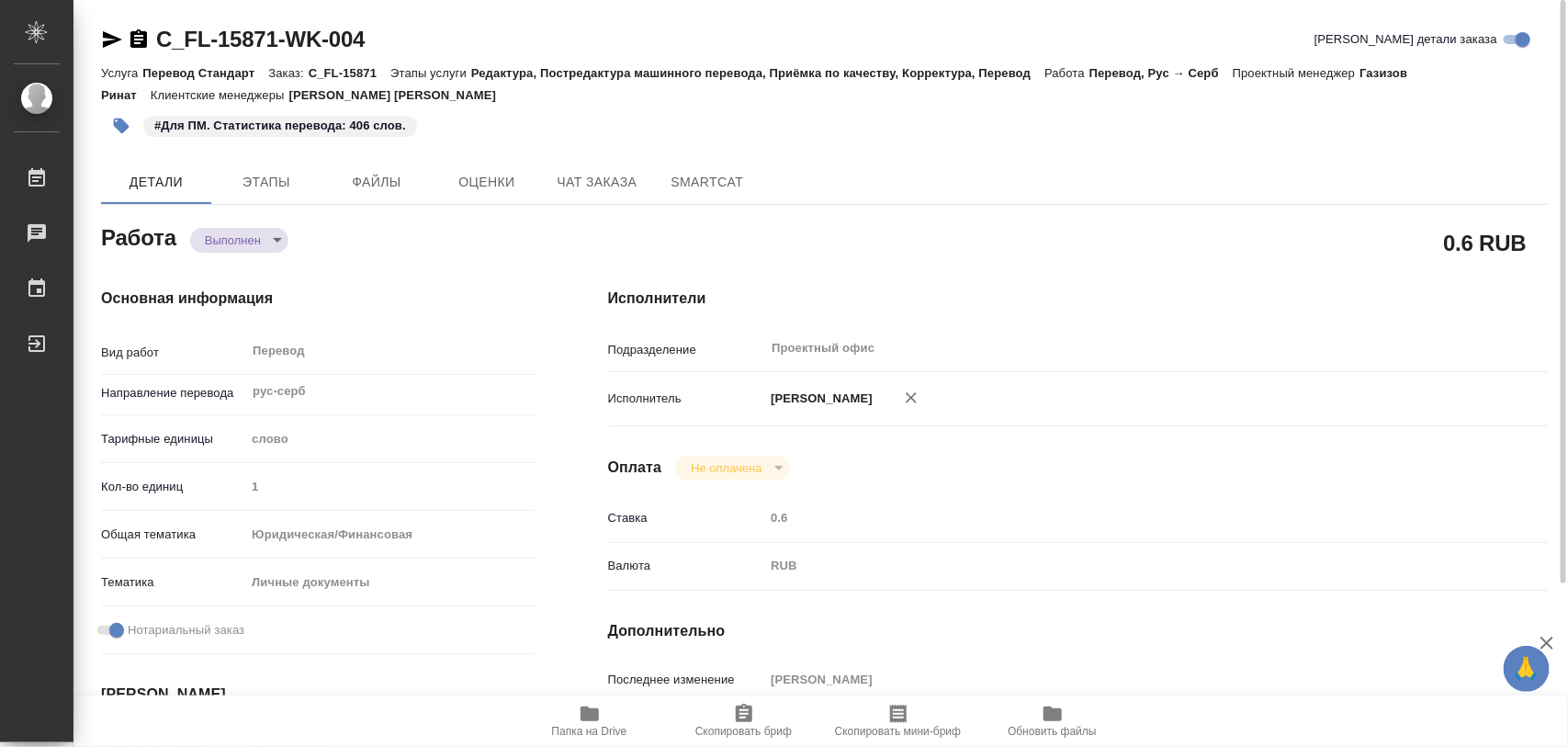
type textarea "x"
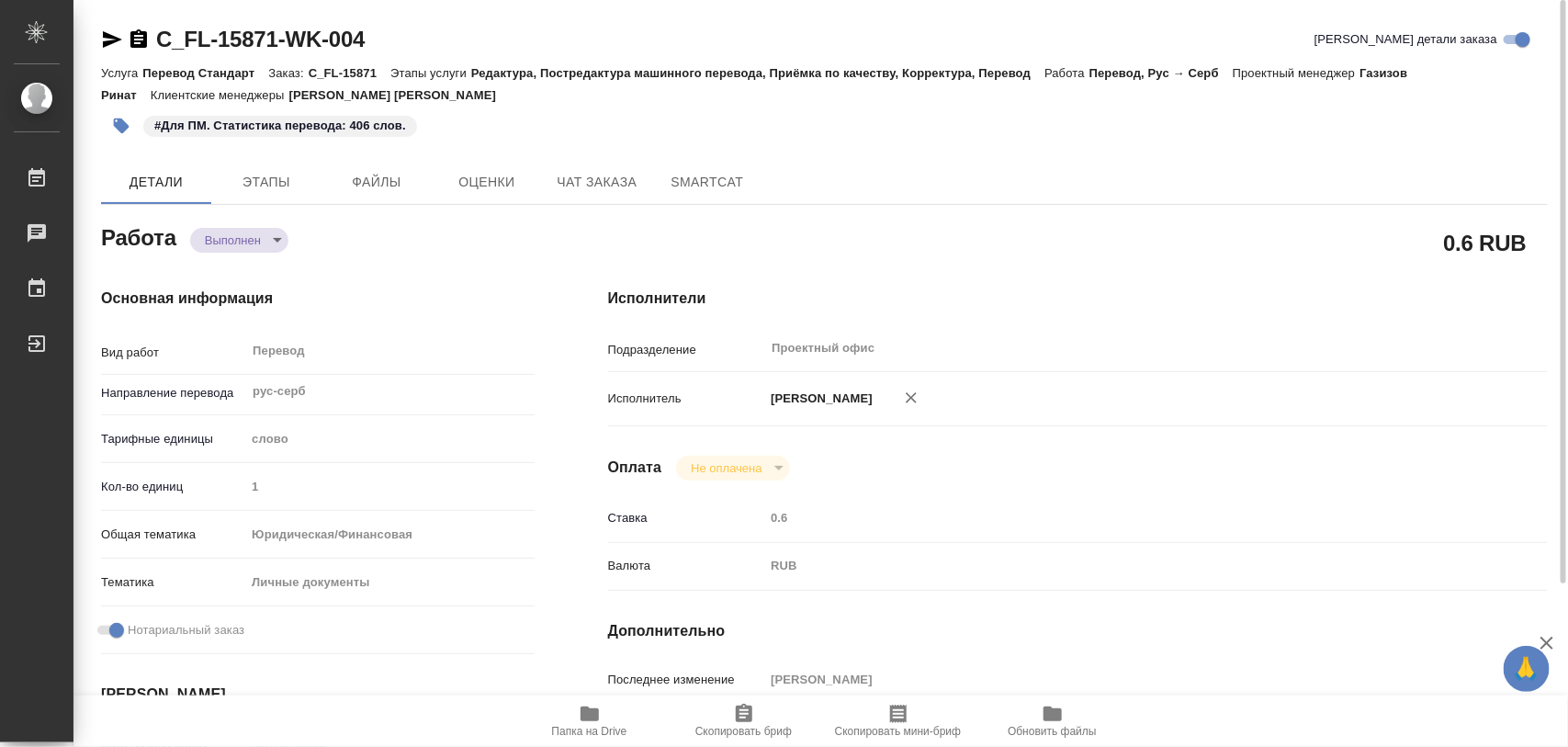
type textarea "x"
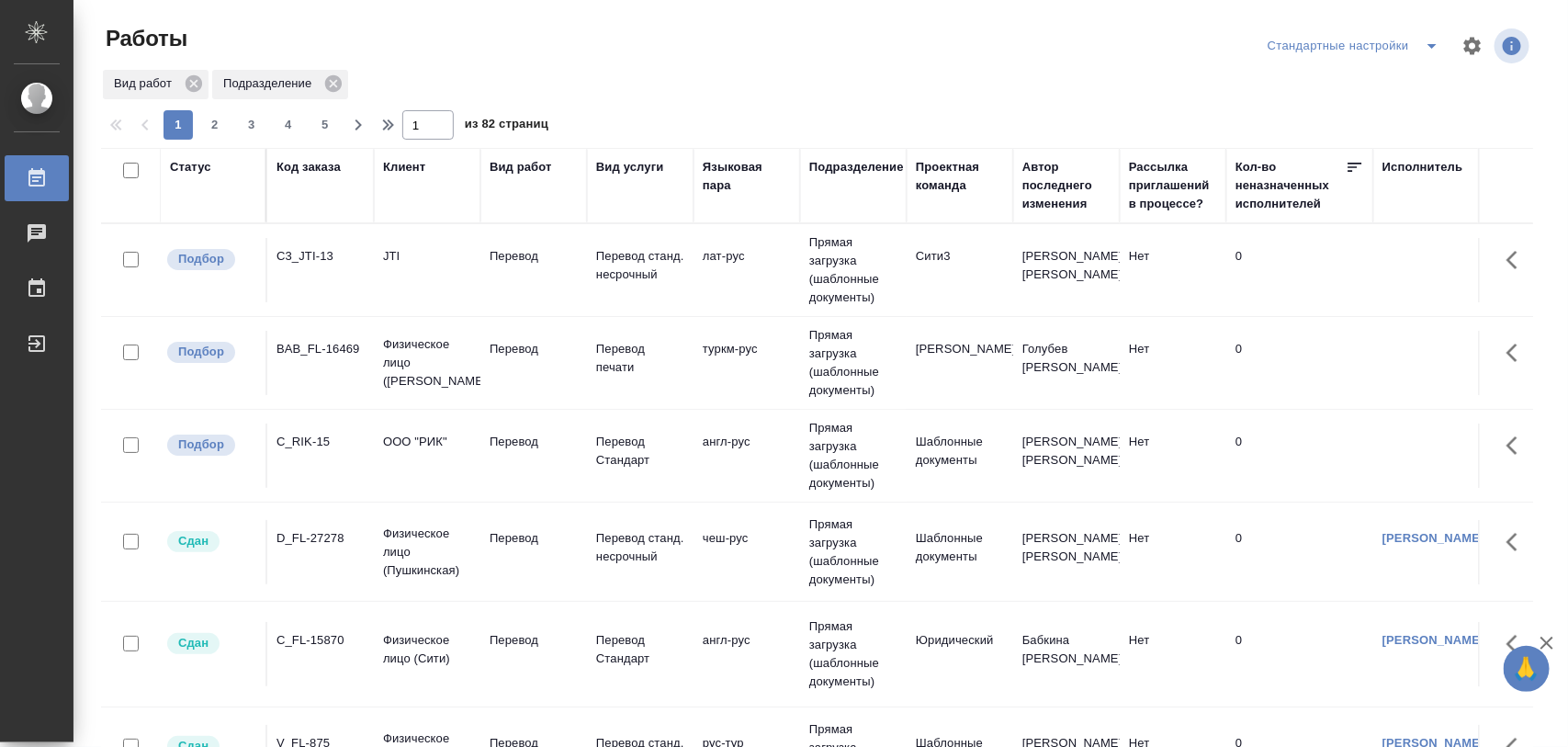
click at [310, 256] on div "C3_JTI-13" at bounding box center [321, 256] width 89 height 19
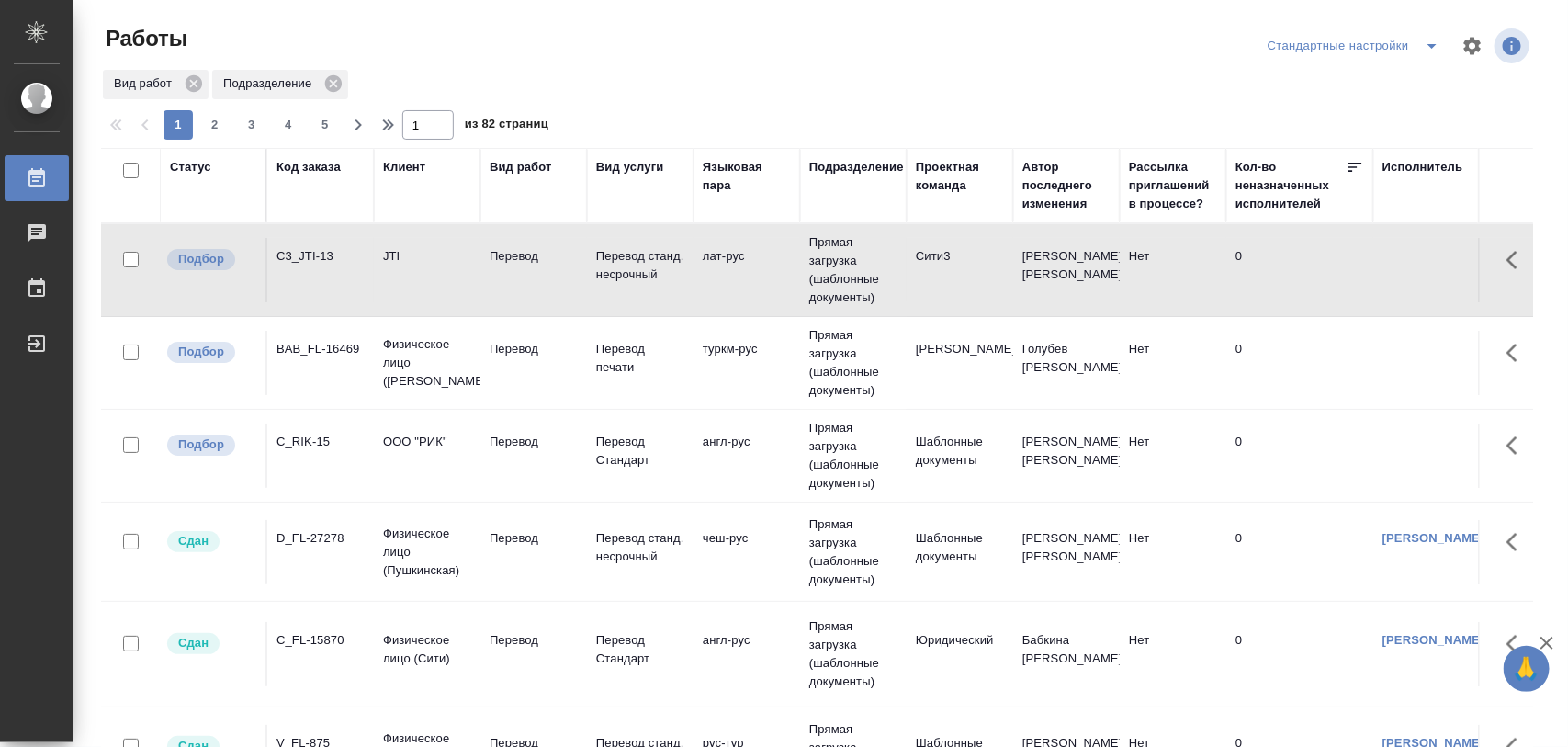
click at [323, 352] on div "BAB_FL-16469" at bounding box center [321, 349] width 89 height 19
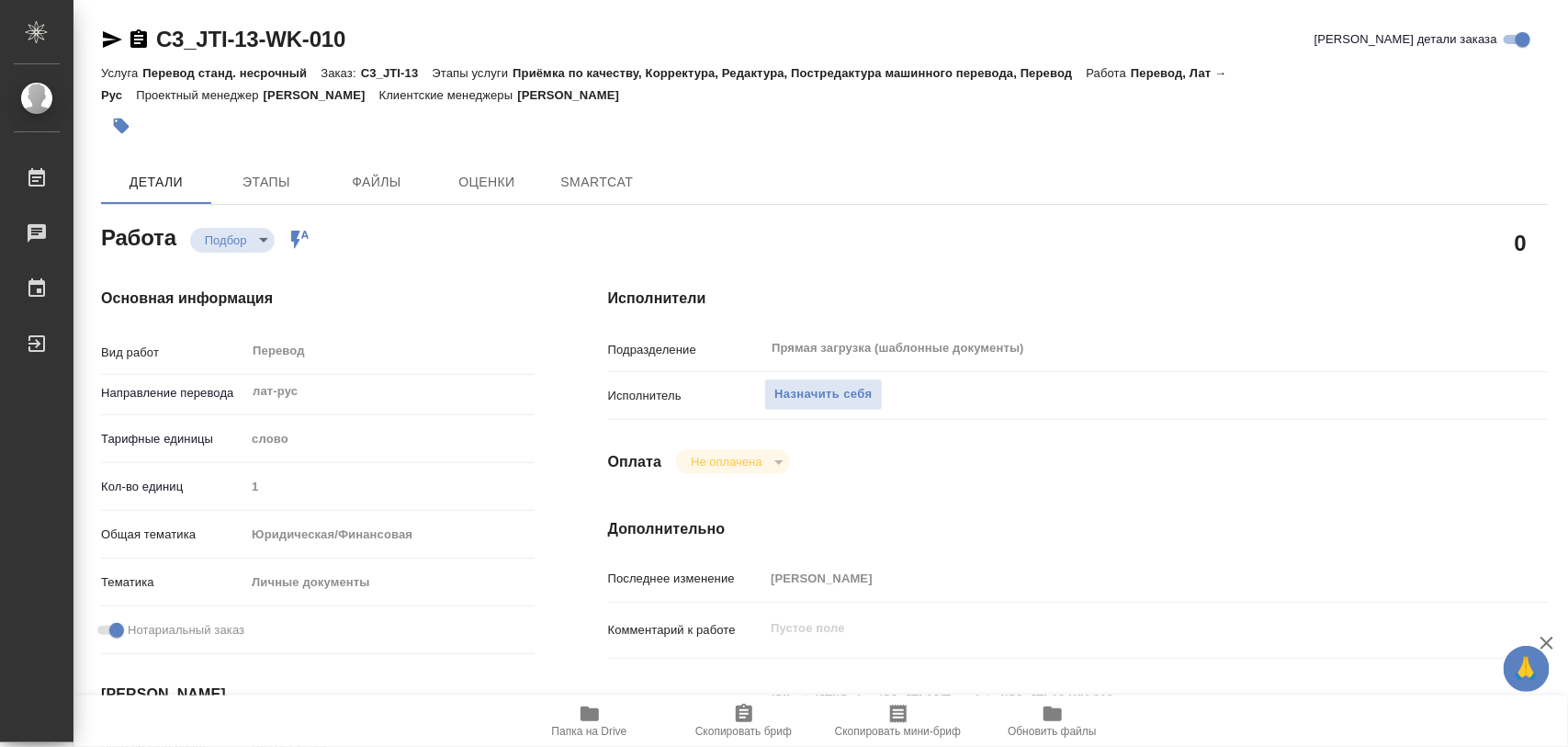
type textarea "x"
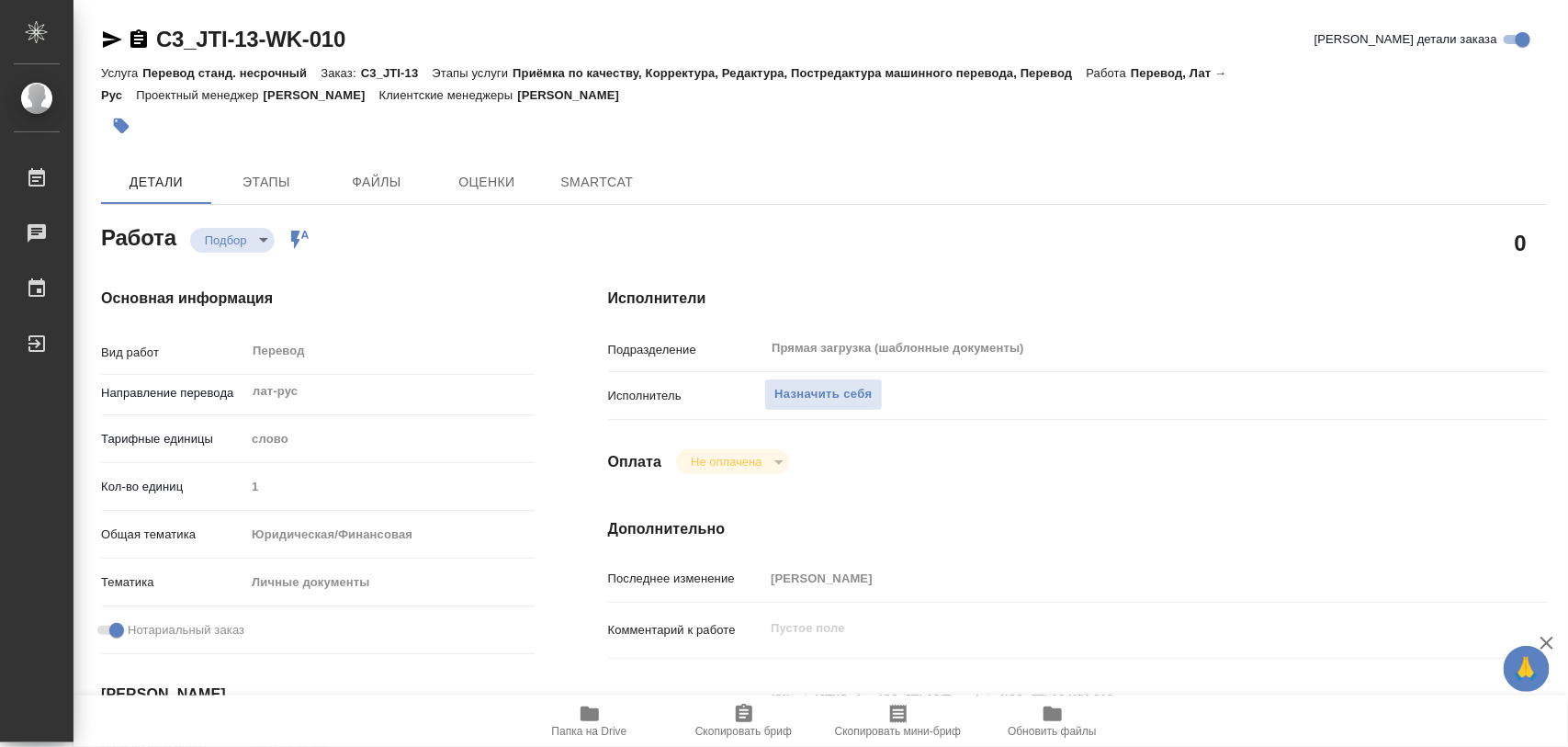
type textarea "x"
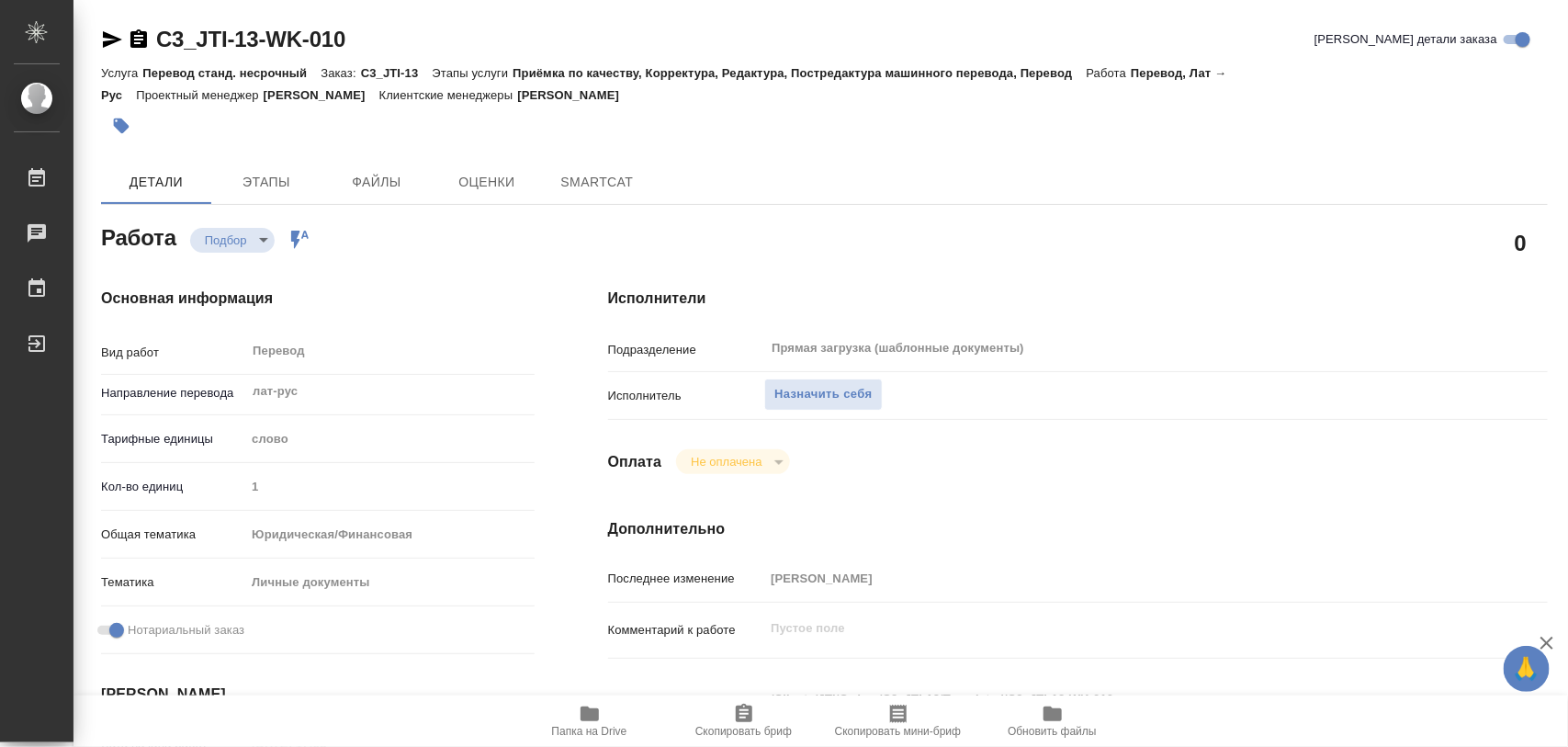
type textarea "x"
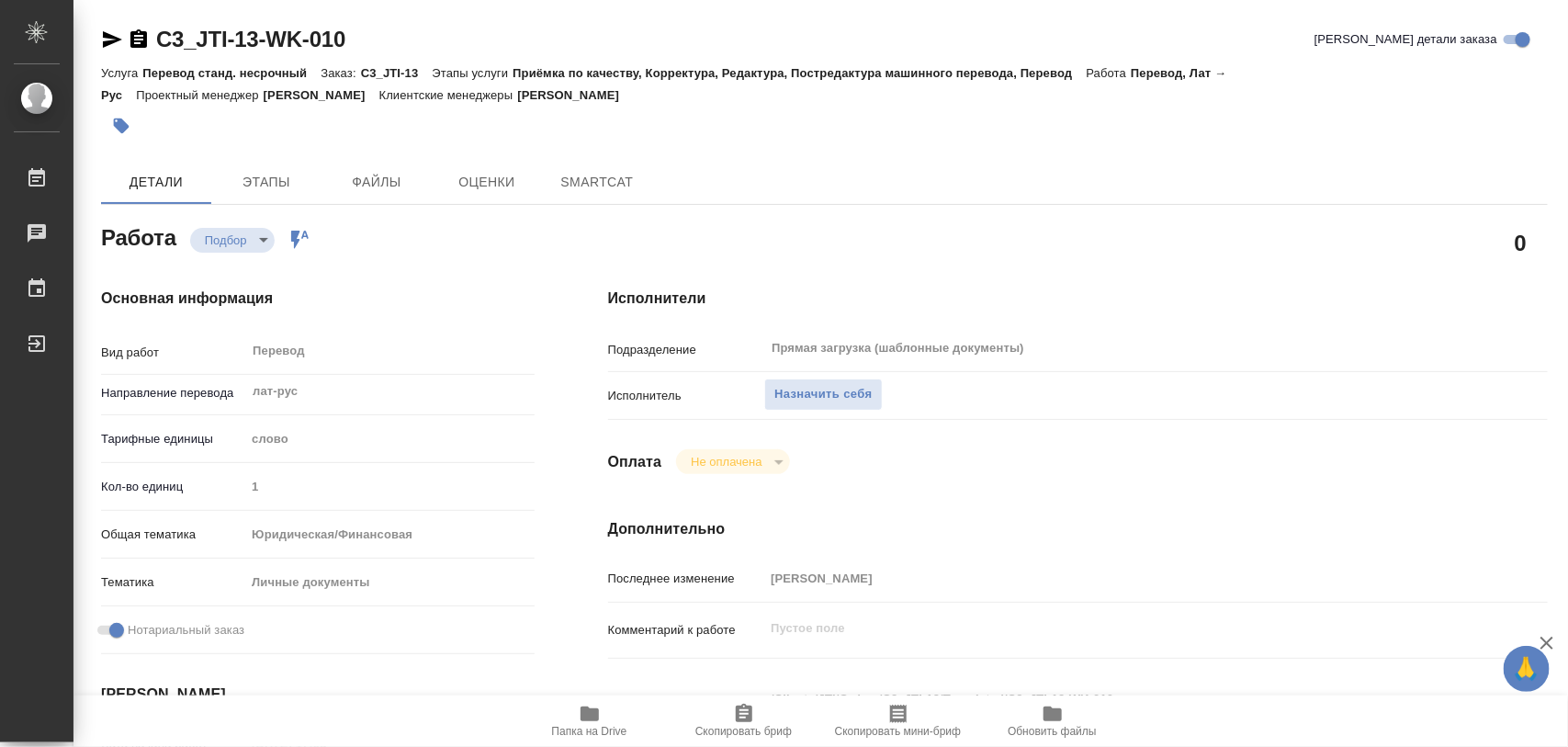
type textarea "x"
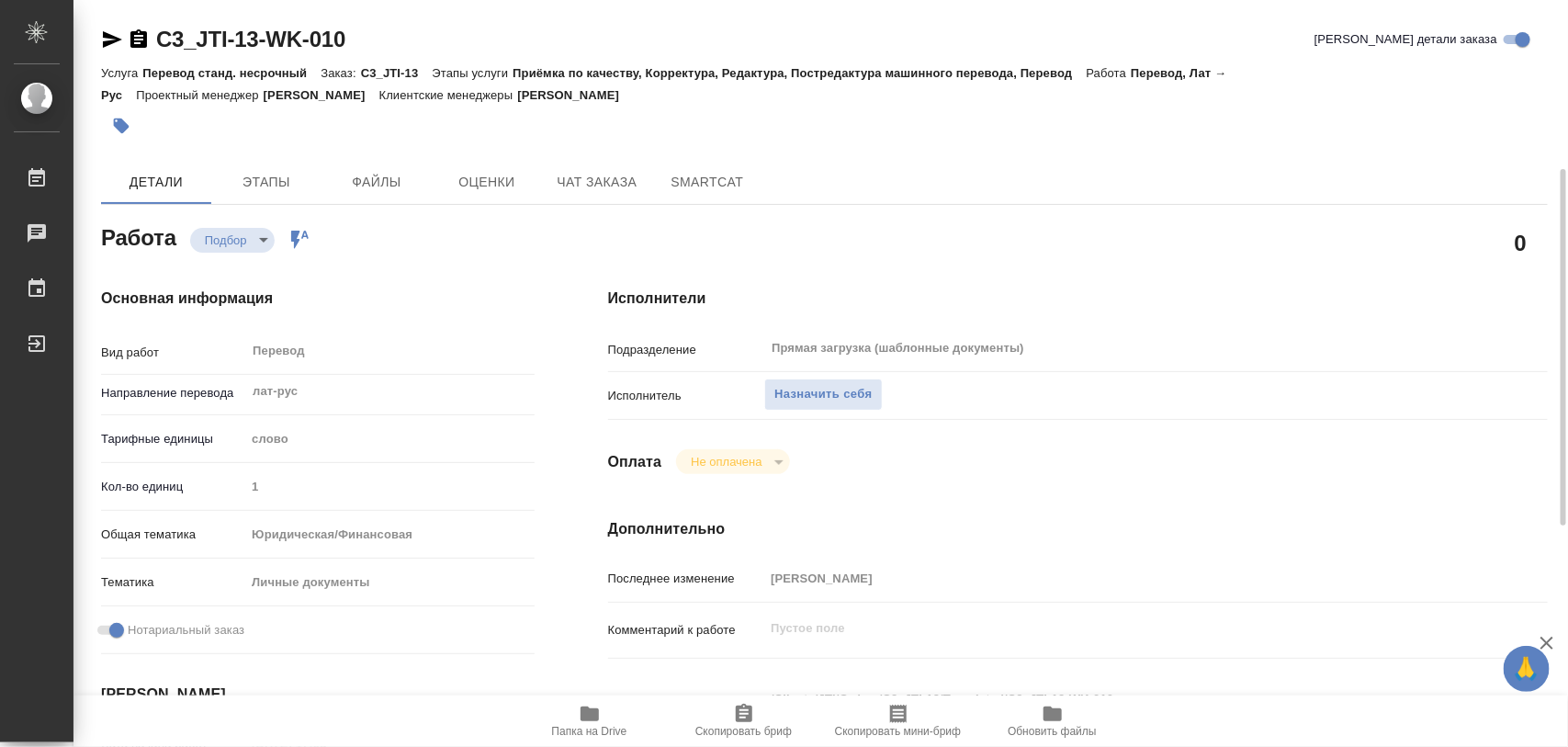
scroll to position [229, 0]
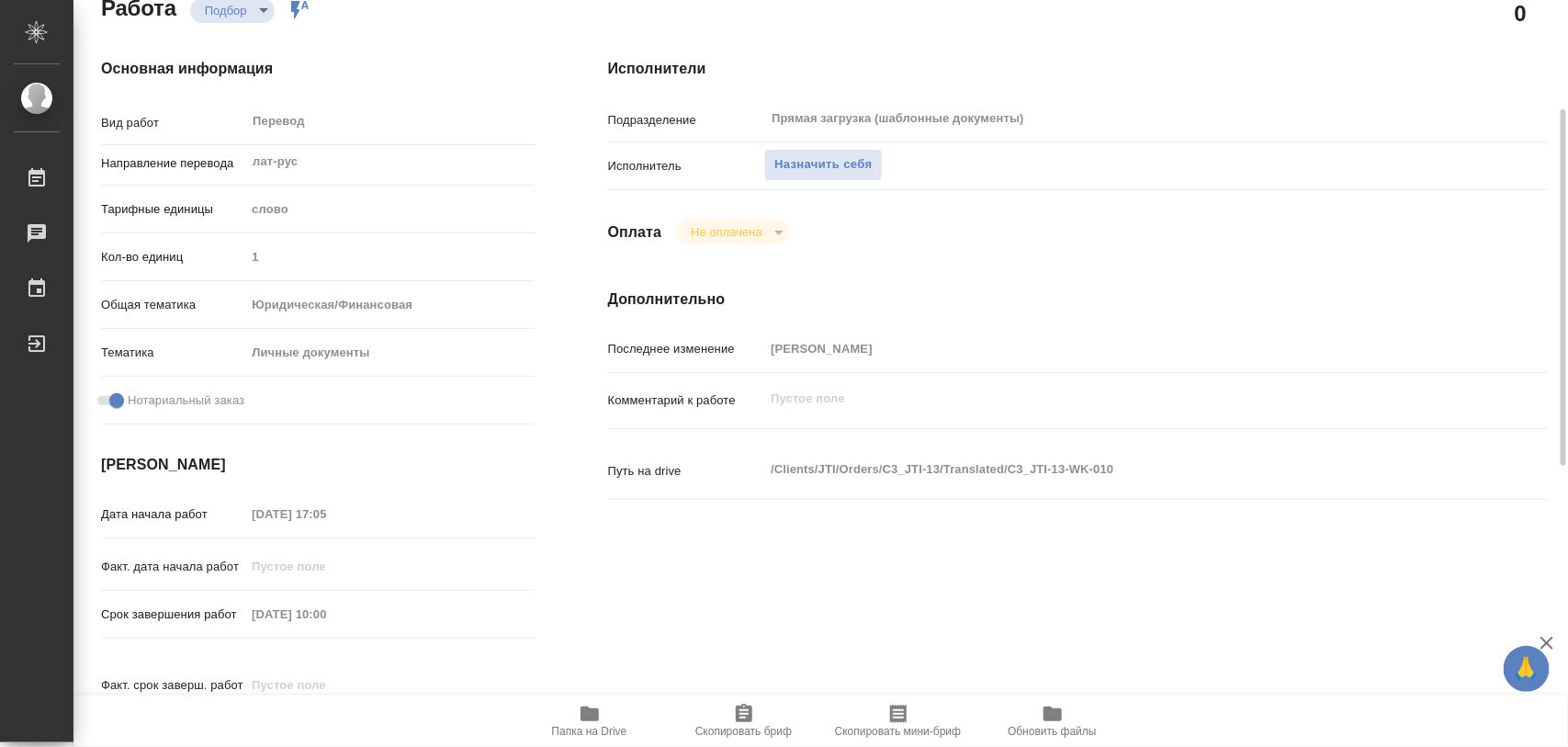
type textarea "x"
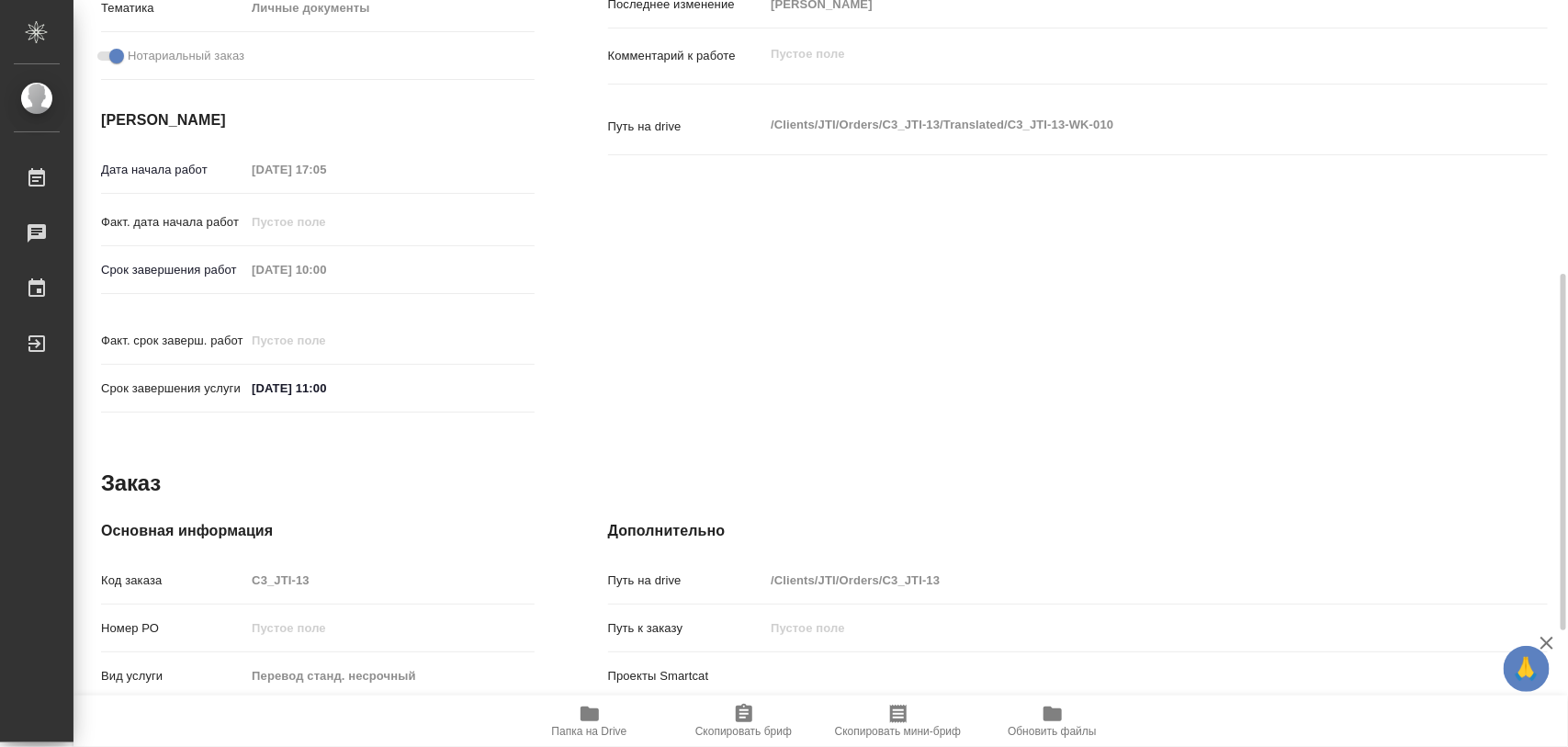
type textarea "x"
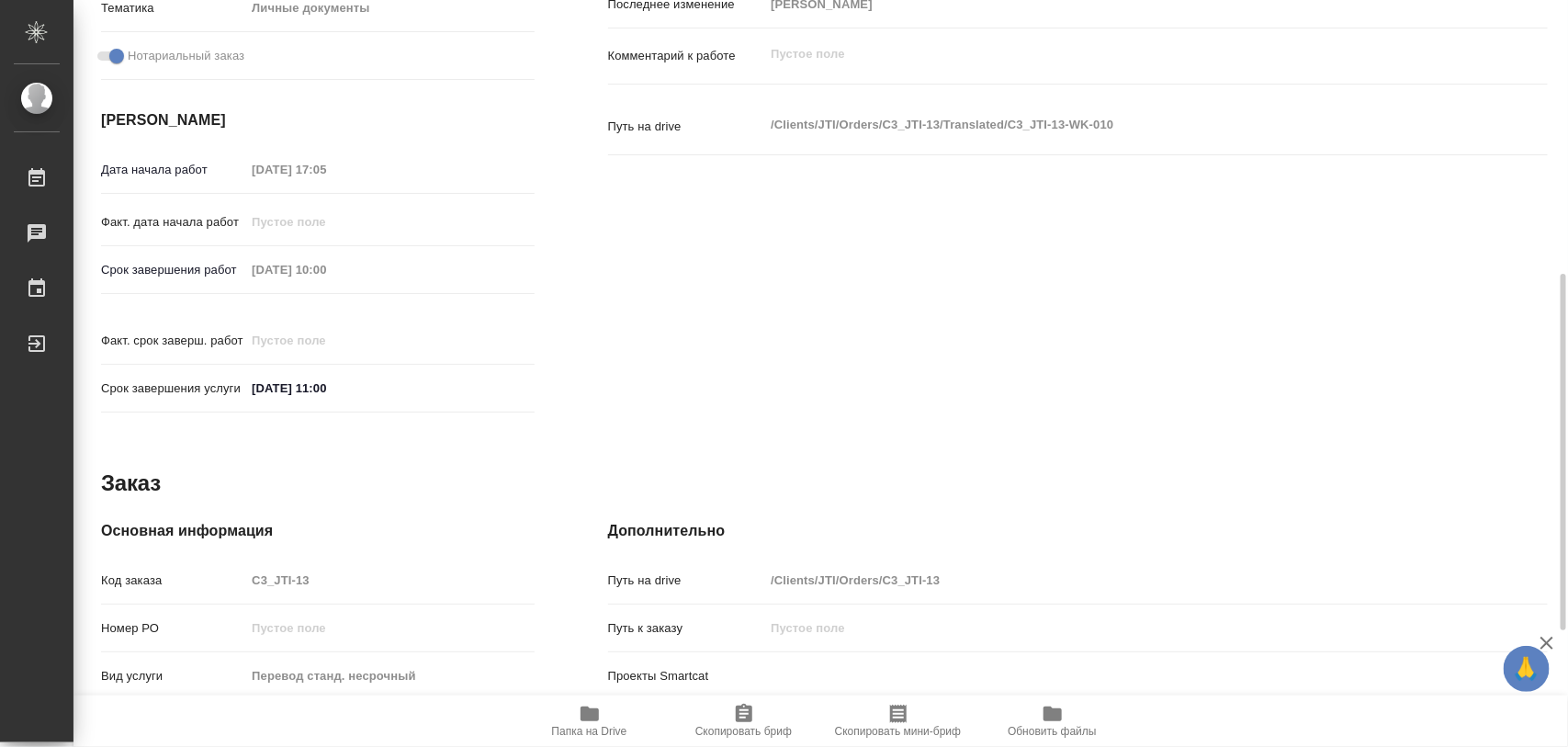
scroll to position [819, 0]
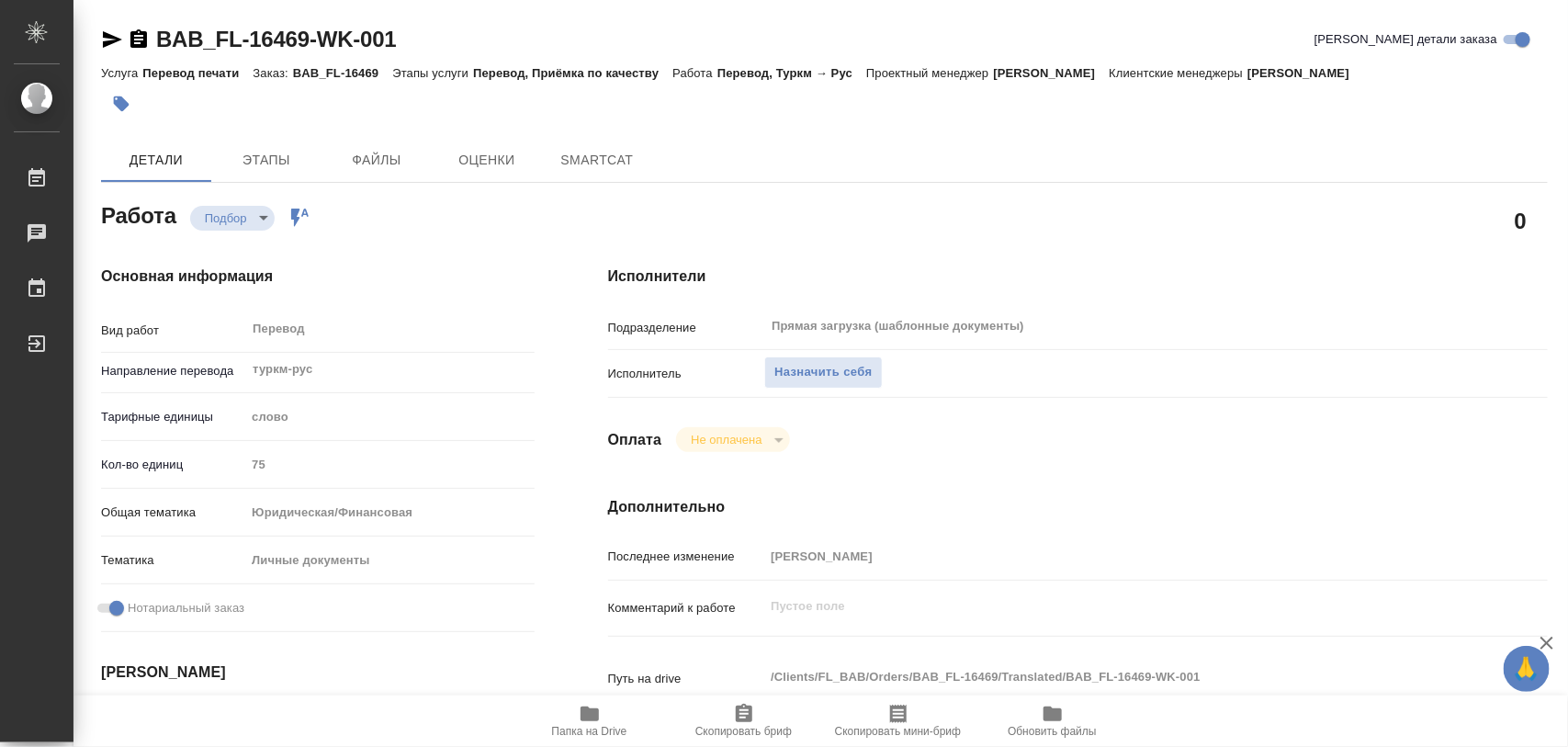
type textarea "x"
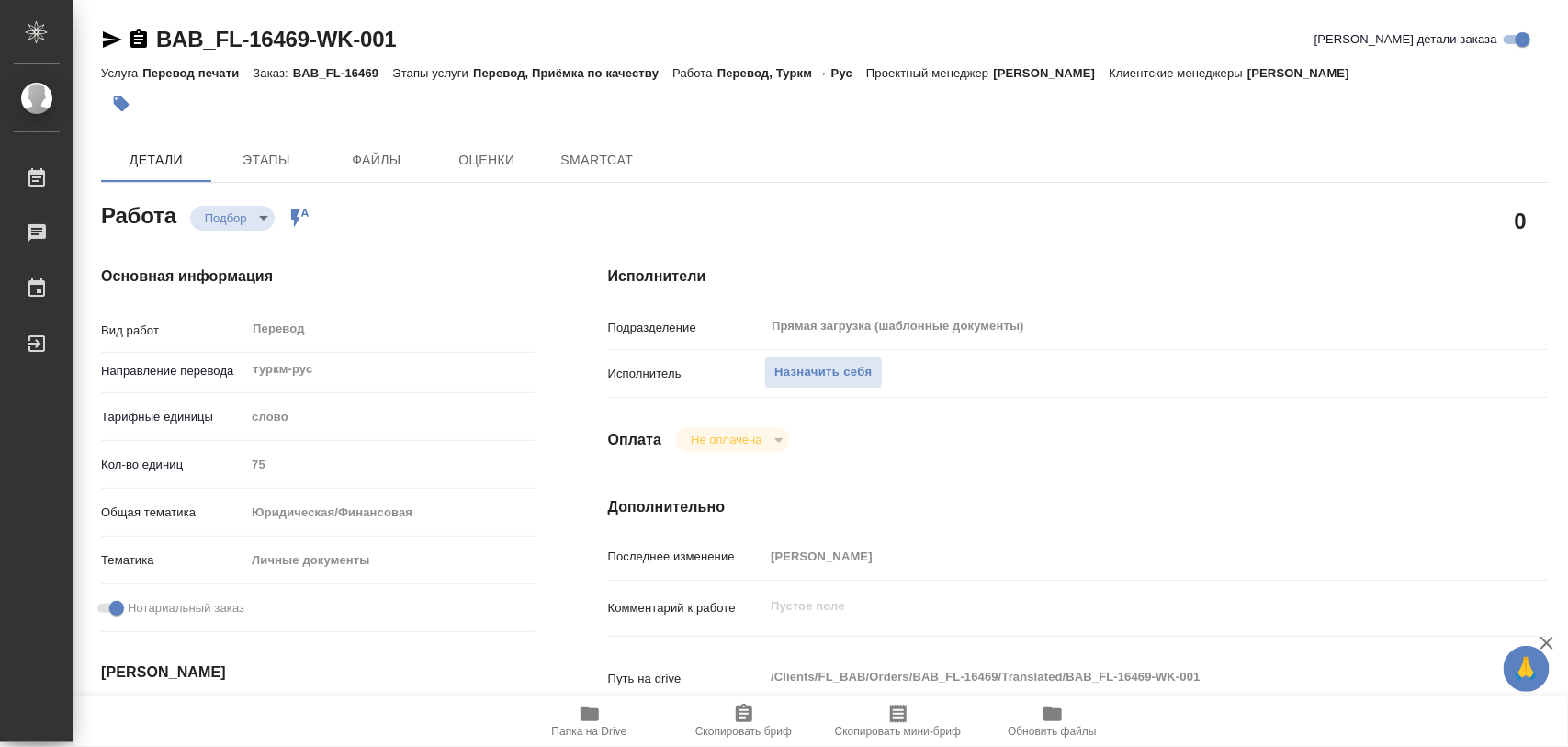
type textarea "x"
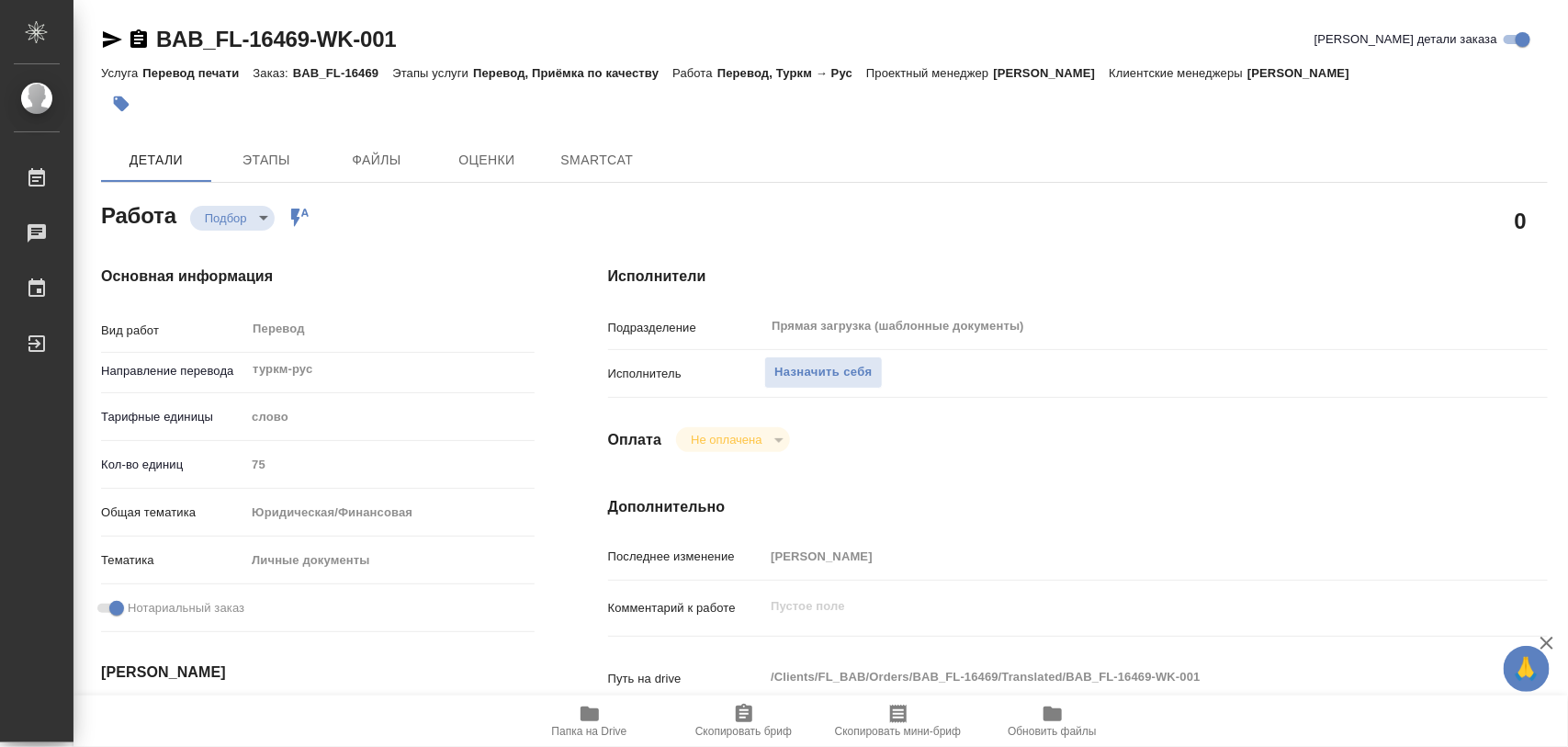
type textarea "x"
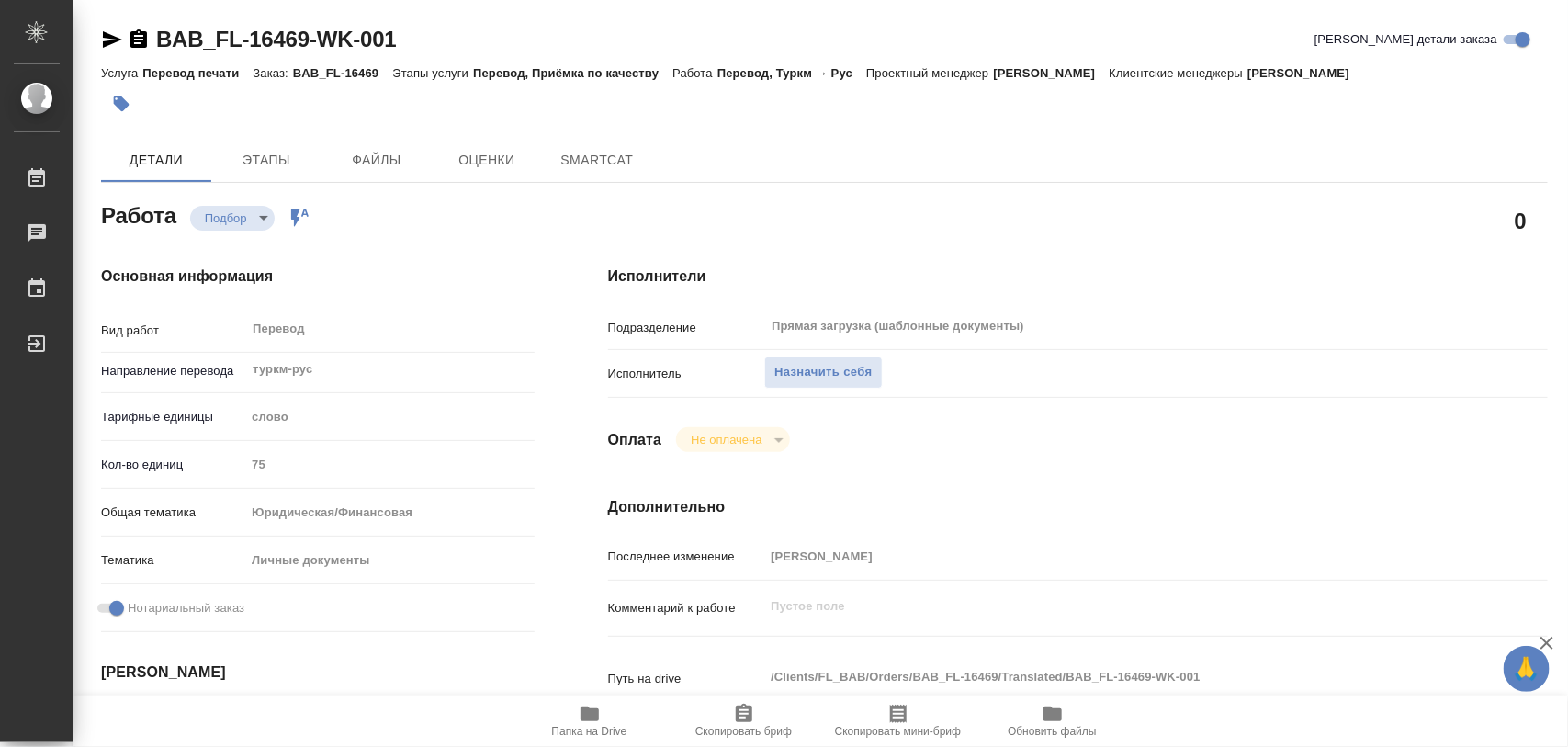
type textarea "x"
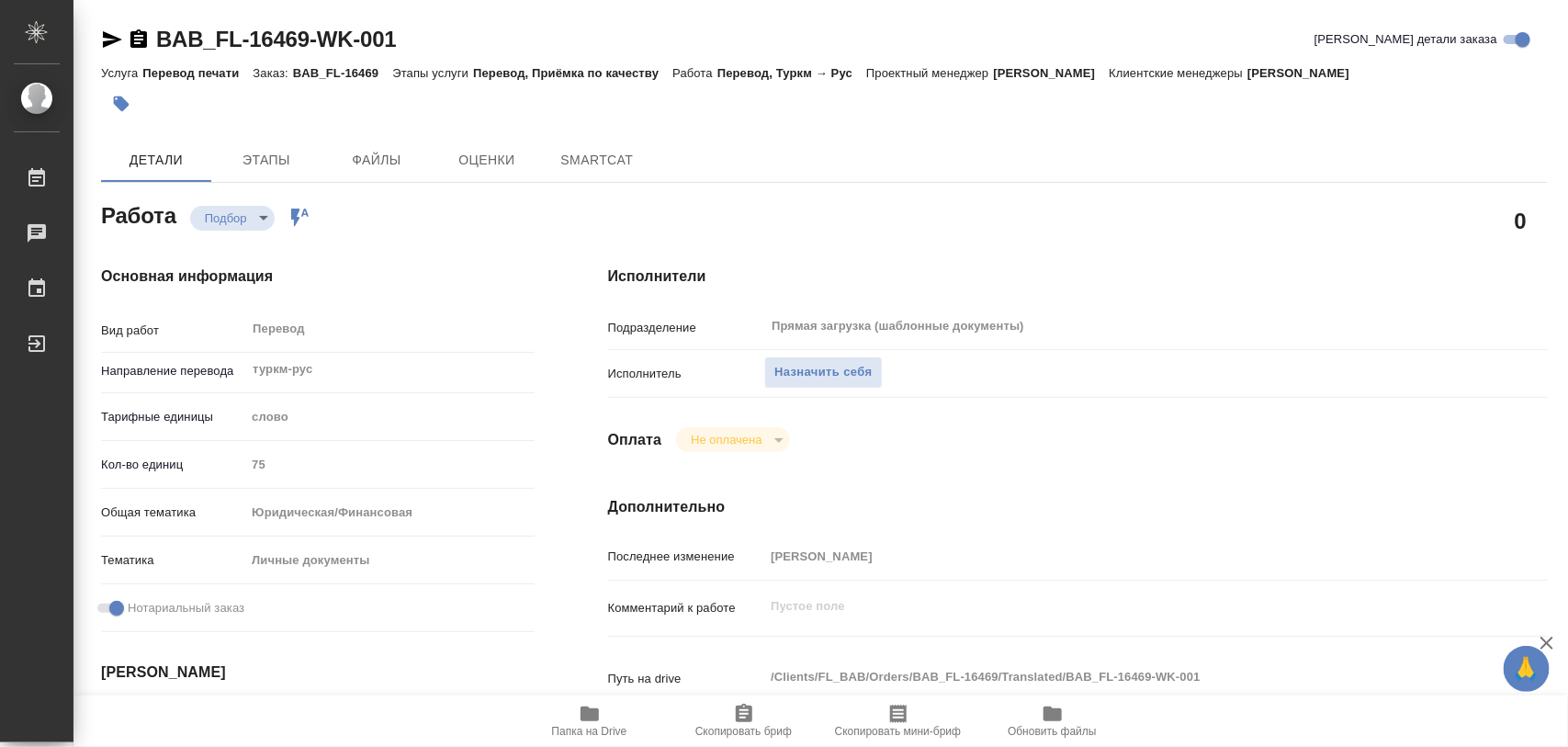
type textarea "x"
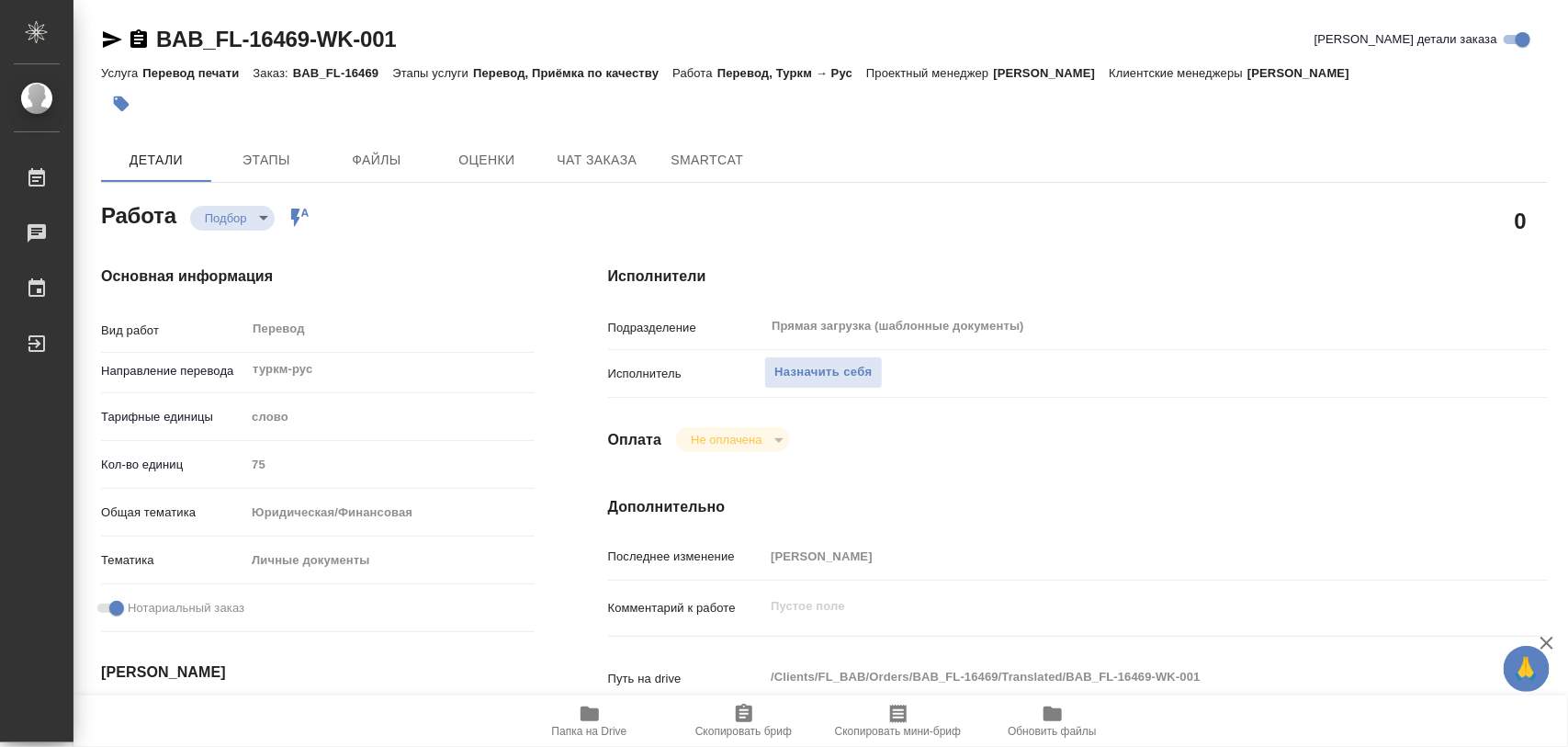
type textarea "x"
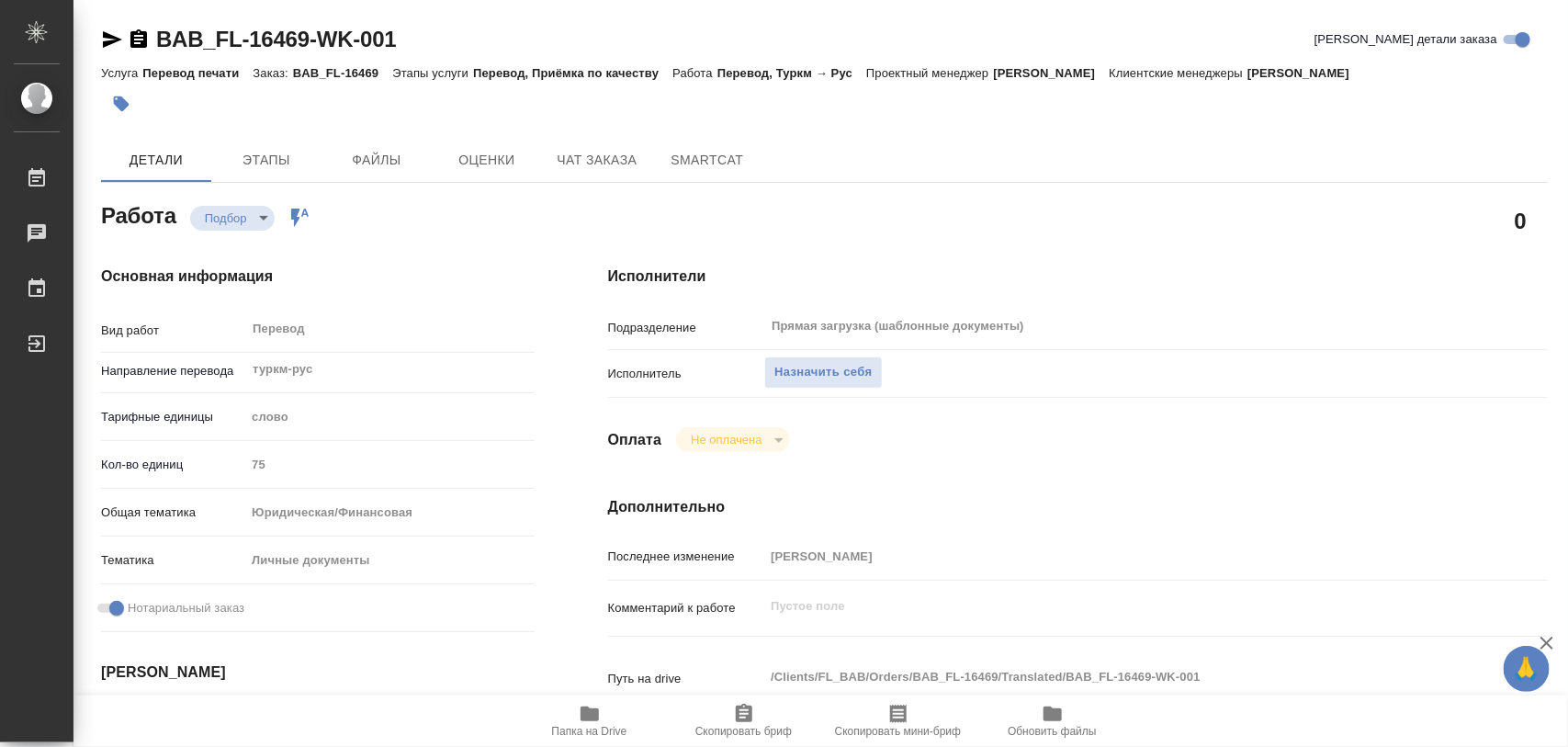
type textarea "x"
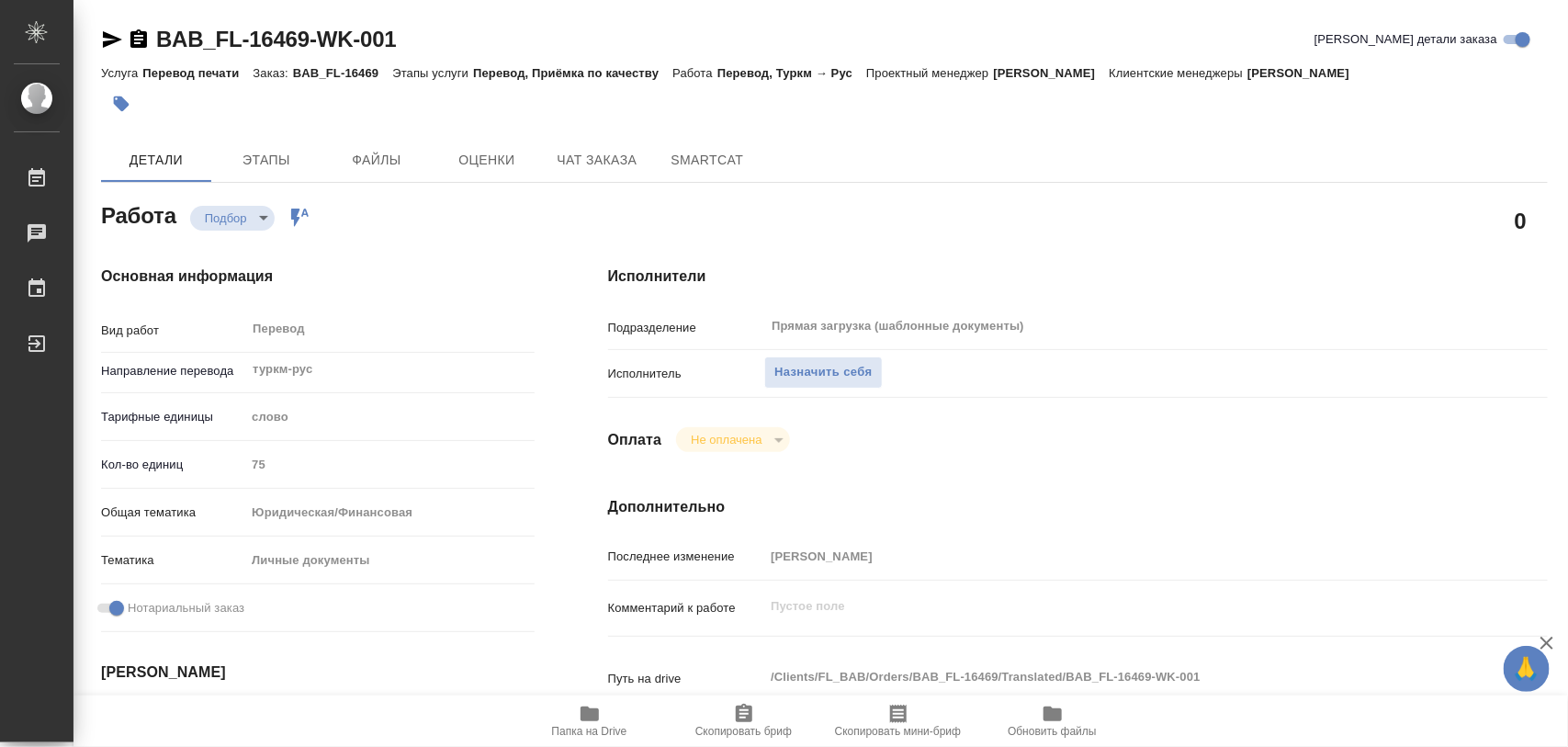
scroll to position [229, 0]
